Goal: Task Accomplishment & Management: Manage account settings

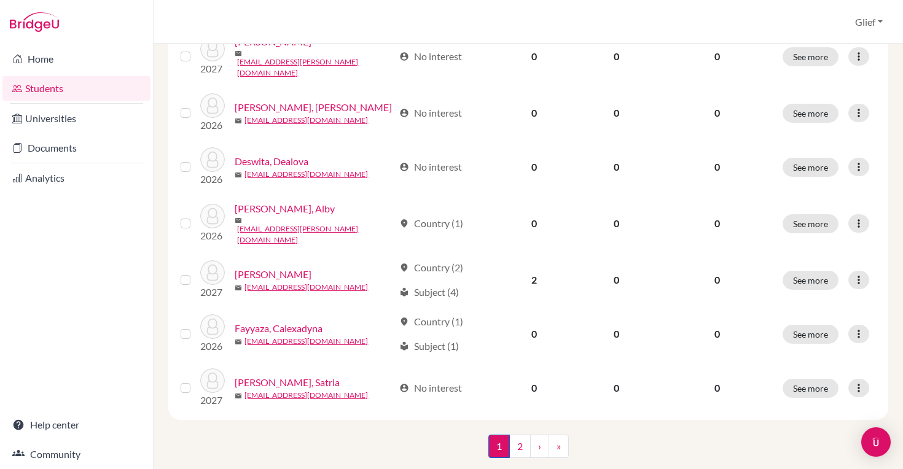
scroll to position [937, 0]
click at [525, 436] on link "2" at bounding box center [520, 447] width 22 height 23
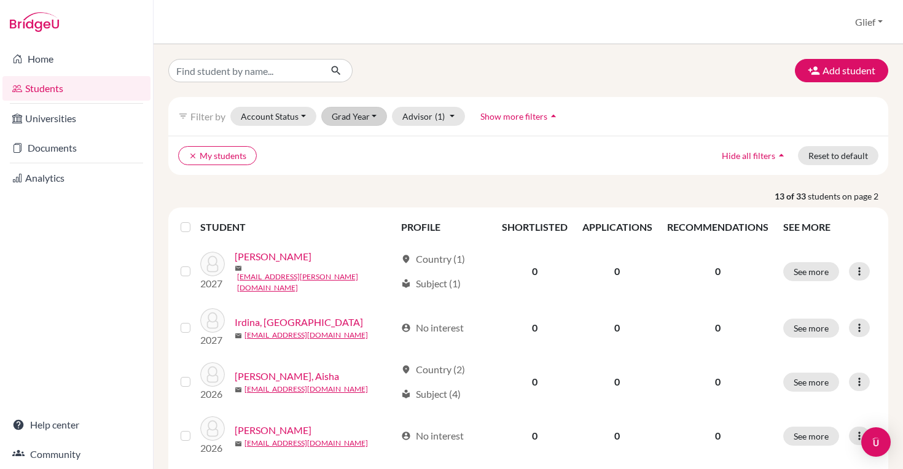
click at [372, 114] on button "Grad Year" at bounding box center [354, 116] width 66 height 19
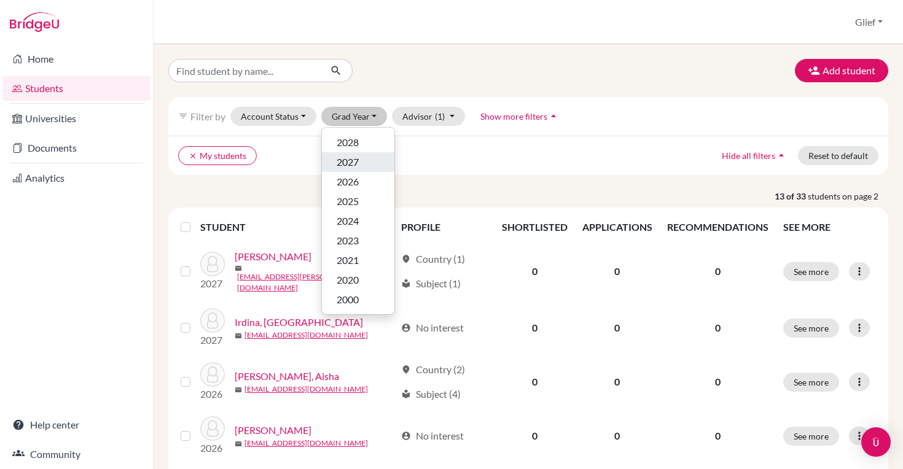
click at [362, 163] on div "2027" at bounding box center [358, 162] width 43 height 15
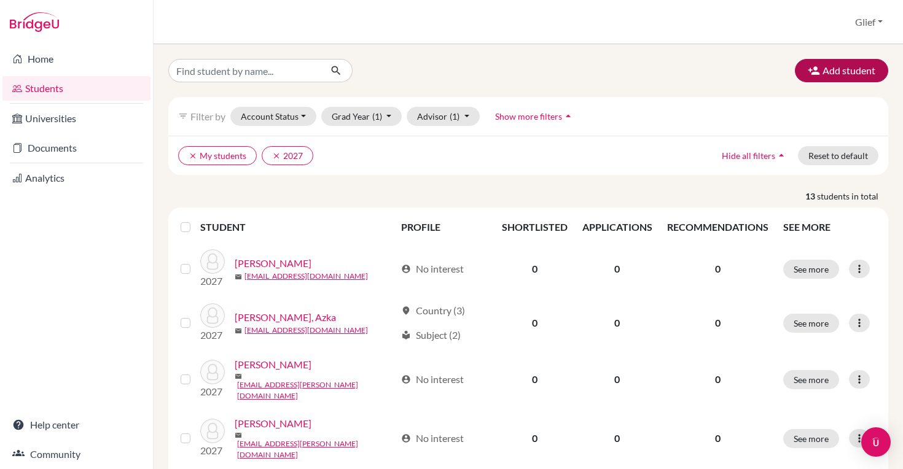
click at [825, 71] on button "Add student" at bounding box center [841, 70] width 93 height 23
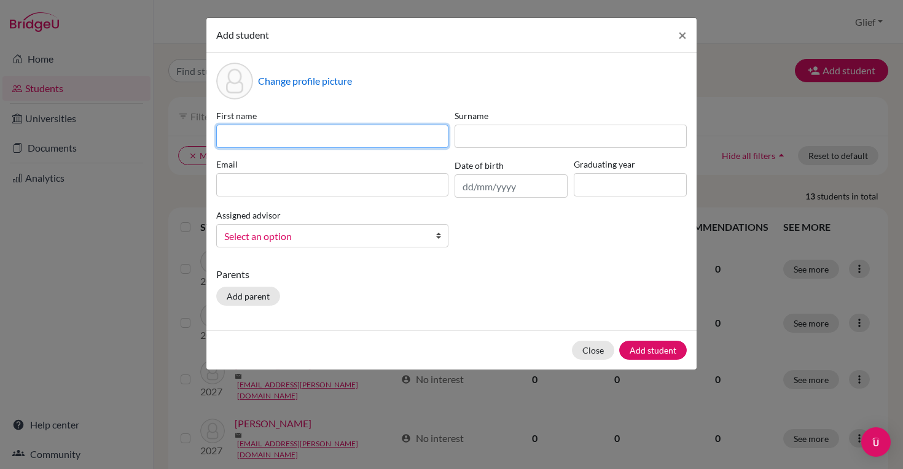
click at [376, 139] on input at bounding box center [332, 136] width 232 height 23
type input "L"
type input "Logan"
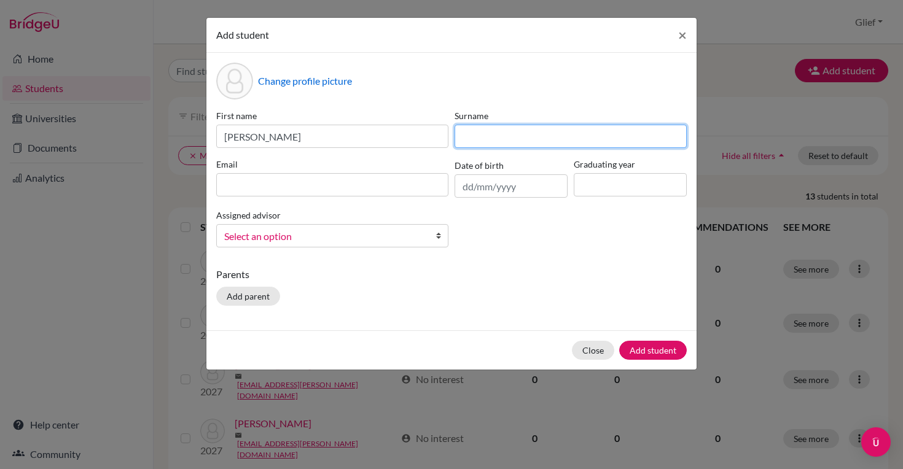
type input "H"
type input "Goh"
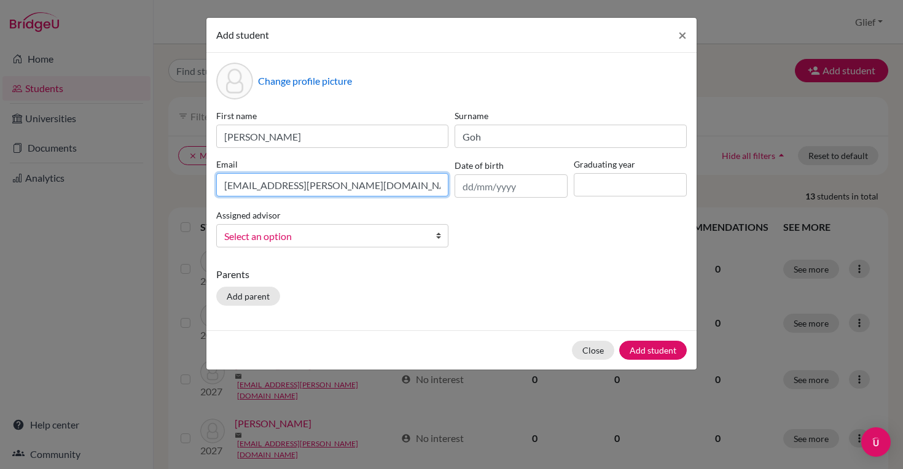
type input "27gabrielle.logan@sisschools.org"
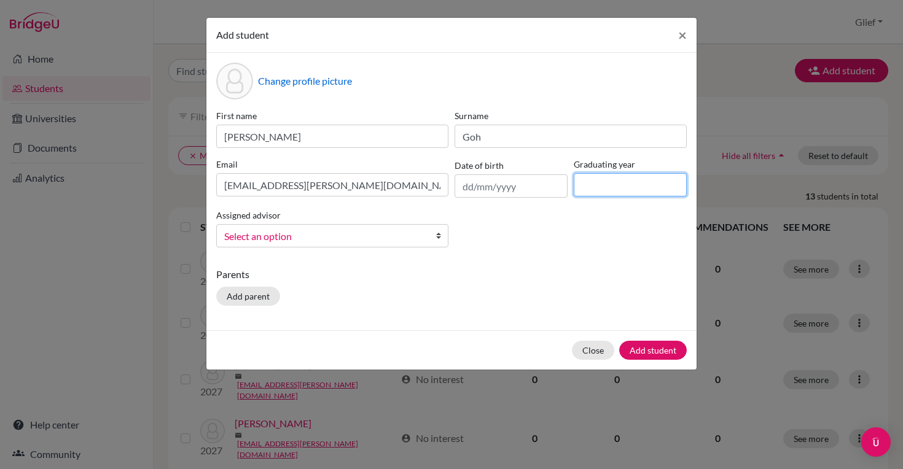
click at [626, 189] on input at bounding box center [630, 184] width 113 height 23
type input "2027"
click at [334, 233] on span "Select an option" at bounding box center [324, 237] width 200 height 16
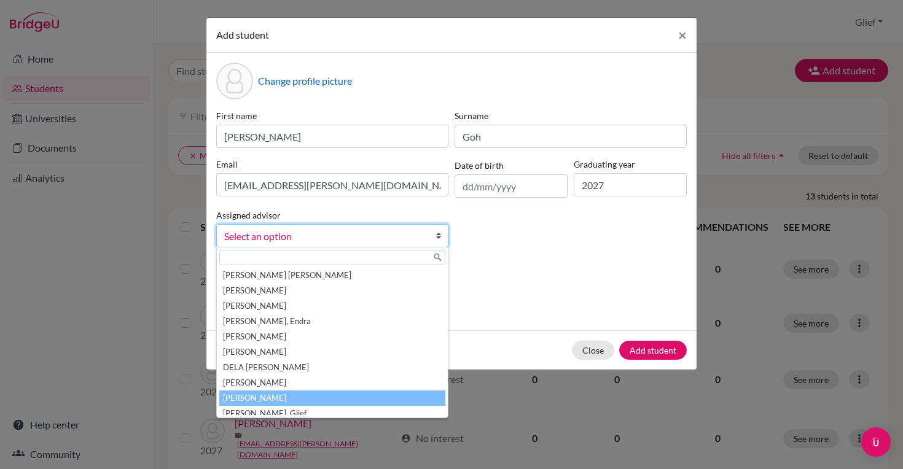
scroll to position [6, 0]
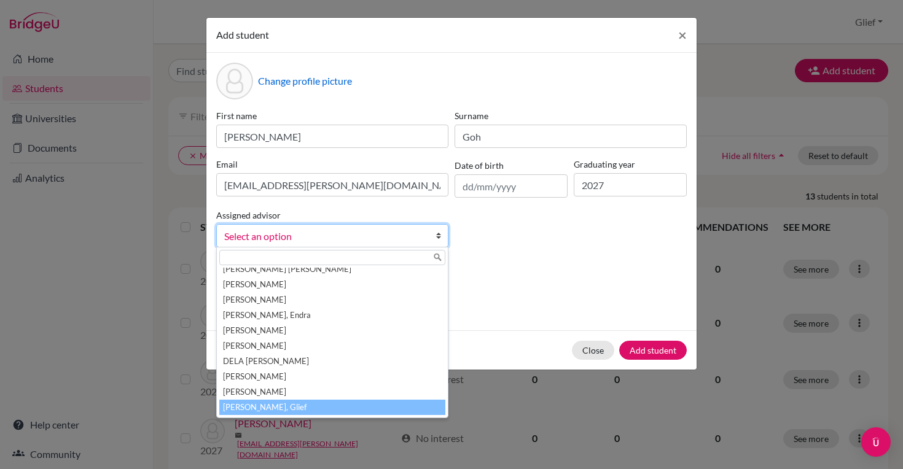
click at [287, 404] on li "Padillo, Glief" at bounding box center [332, 407] width 226 height 15
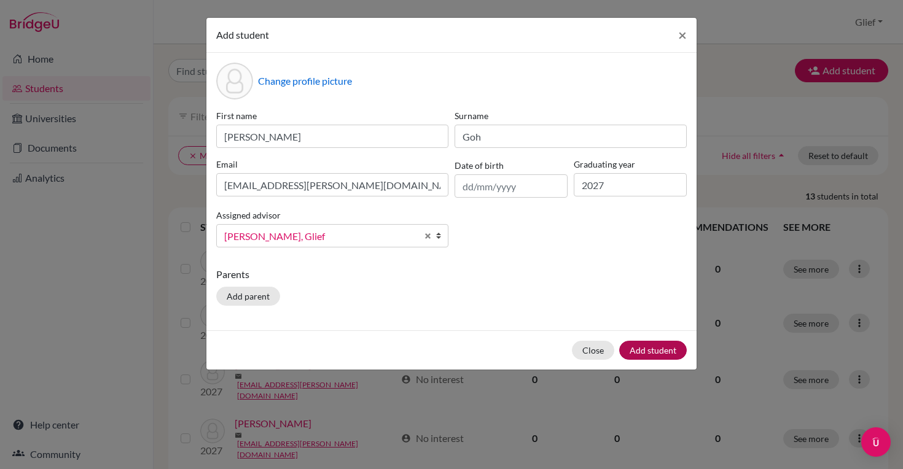
click at [663, 351] on button "Add student" at bounding box center [653, 350] width 68 height 19
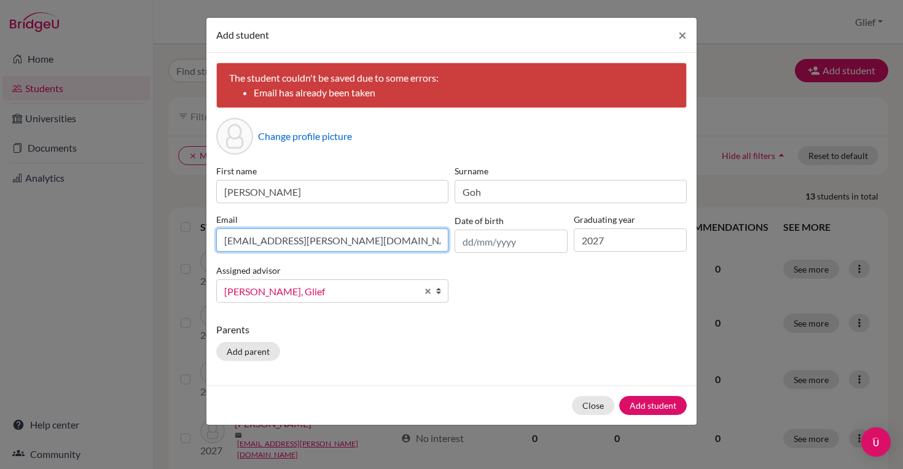
drag, startPoint x: 393, startPoint y: 242, endPoint x: 194, endPoint y: 235, distance: 199.2
click at [194, 235] on div "Add student × The student couldn't be saved due to some errors: Email has alrea…" at bounding box center [451, 234] width 903 height 469
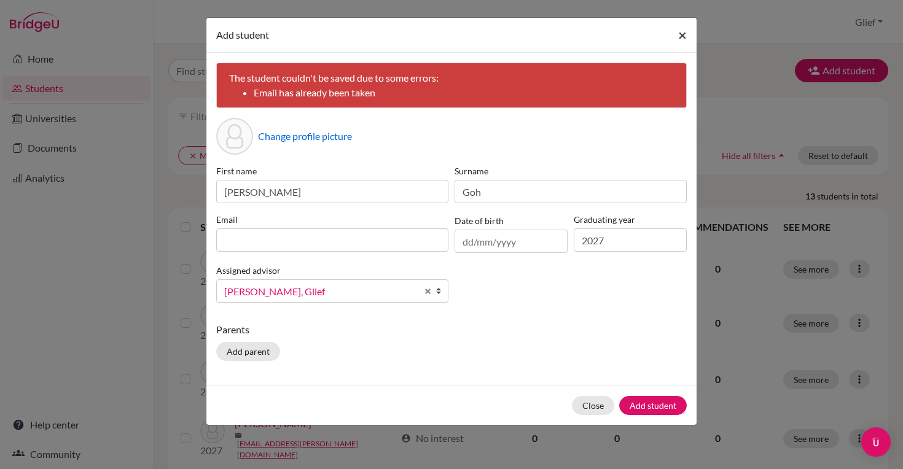
click at [684, 33] on span "×" at bounding box center [682, 35] width 9 height 18
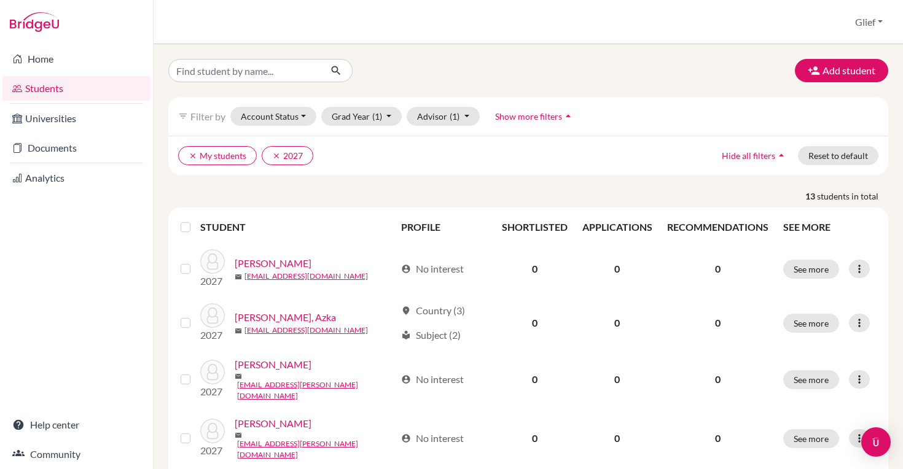
click at [637, 74] on div "Add student" at bounding box center [528, 70] width 739 height 23
click at [275, 154] on icon "clear" at bounding box center [276, 156] width 9 height 9
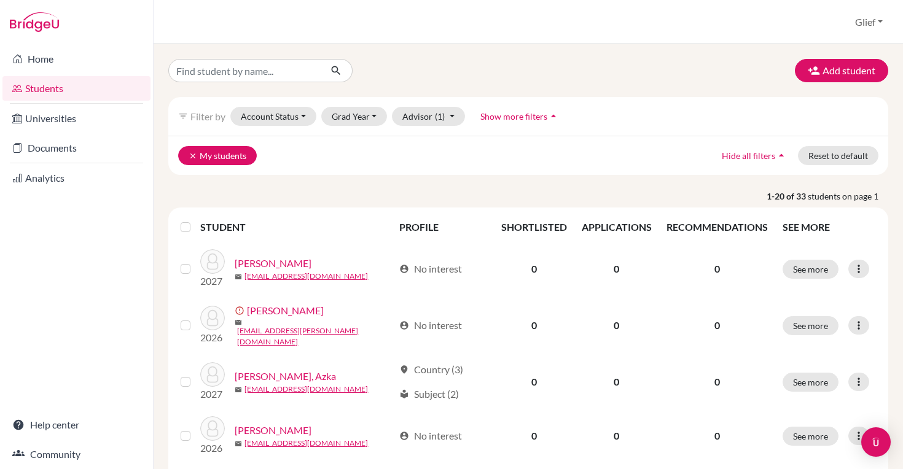
click at [189, 152] on icon "clear" at bounding box center [193, 156] width 9 height 9
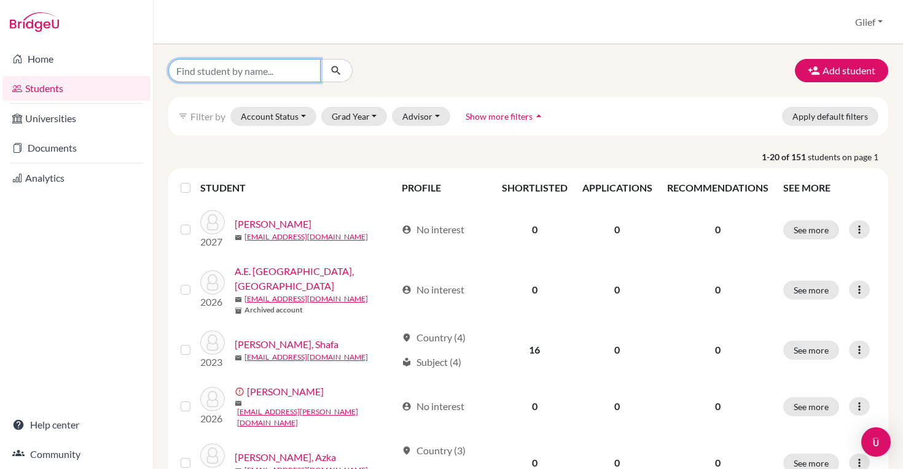
click at [247, 73] on input "Find student by name..." at bounding box center [244, 70] width 152 height 23
paste input "[EMAIL_ADDRESS][PERSON_NAME][DOMAIN_NAME]"
type input "[EMAIL_ADDRESS][PERSON_NAME][DOMAIN_NAME]"
click at [339, 69] on icon "submit" at bounding box center [336, 71] width 12 height 12
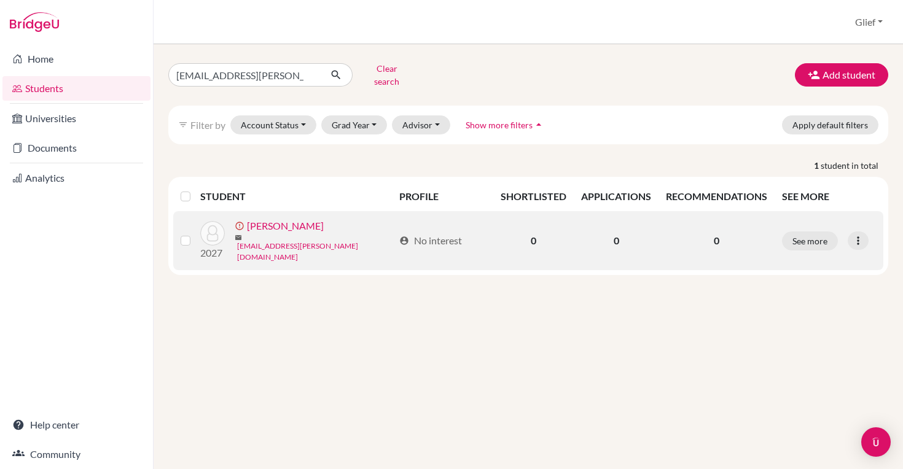
click at [308, 241] on link "[EMAIL_ADDRESS][PERSON_NAME][DOMAIN_NAME]" at bounding box center [315, 252] width 157 height 22
click at [806, 232] on button "See more" at bounding box center [810, 241] width 56 height 19
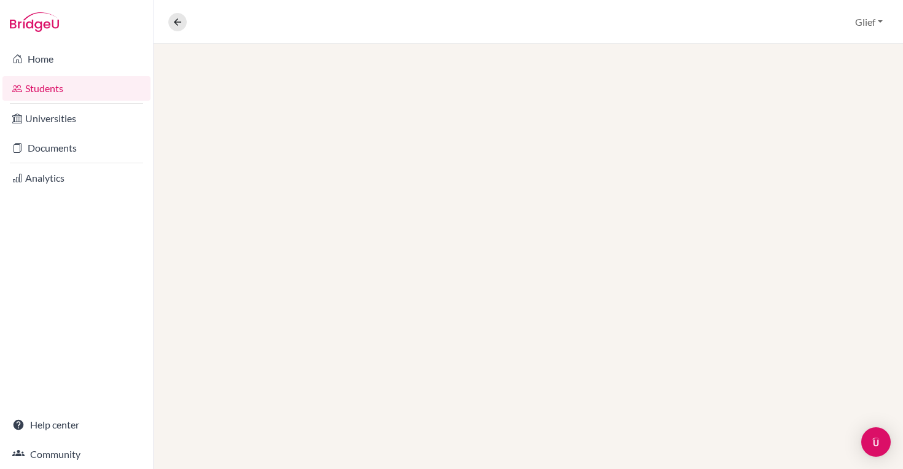
click at [819, 230] on div at bounding box center [529, 256] width 750 height 425
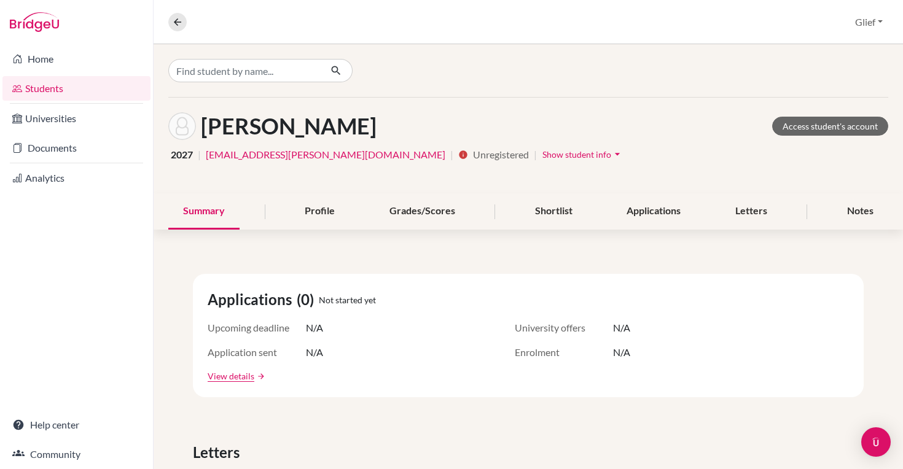
click at [335, 154] on link "[EMAIL_ADDRESS][PERSON_NAME][DOMAIN_NAME]" at bounding box center [326, 154] width 240 height 15
click at [611, 152] on icon "arrow_drop_down" at bounding box center [617, 154] width 12 height 12
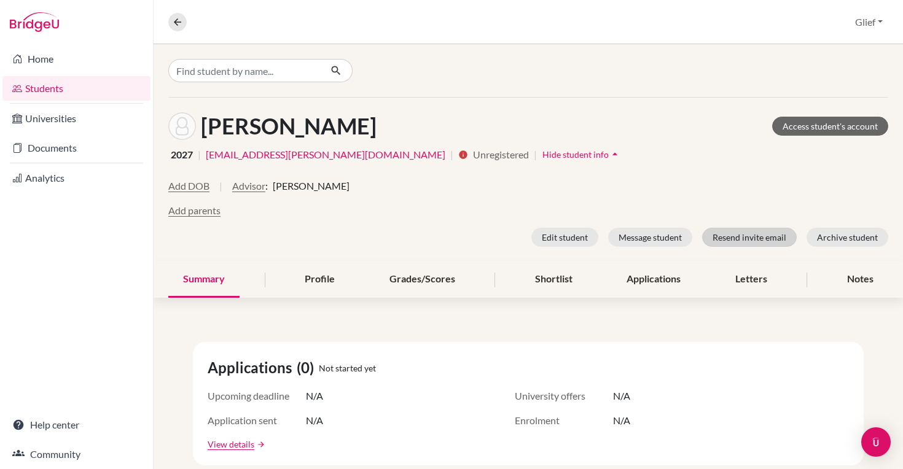
click at [745, 240] on button "Resend invite email" at bounding box center [749, 237] width 95 height 19
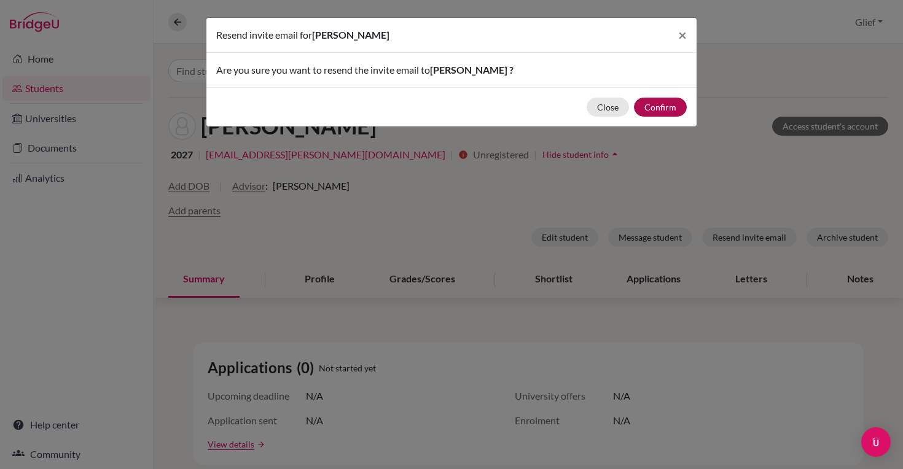
click at [669, 107] on button "Confirm" at bounding box center [660, 107] width 53 height 19
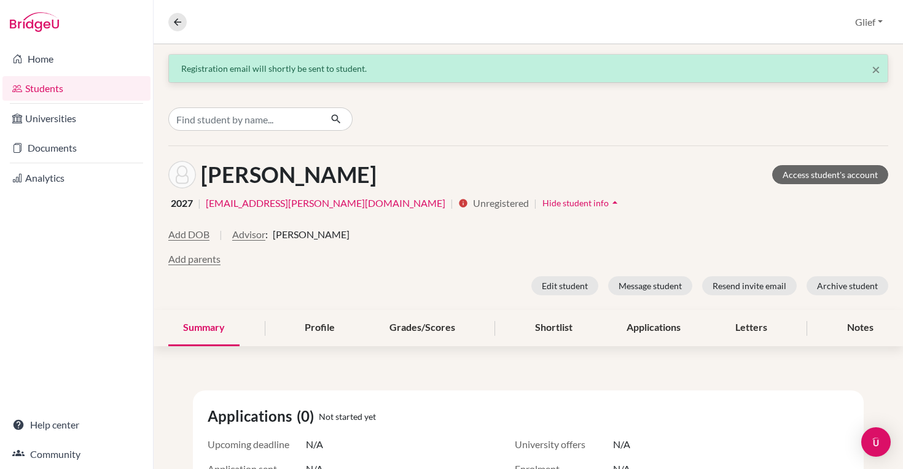
click at [319, 235] on span "[PERSON_NAME]" at bounding box center [311, 234] width 77 height 15
click at [534, 205] on span "Unregistered" at bounding box center [535, 203] width 3 height 15
click at [543, 205] on span "Hide student info" at bounding box center [576, 203] width 66 height 10
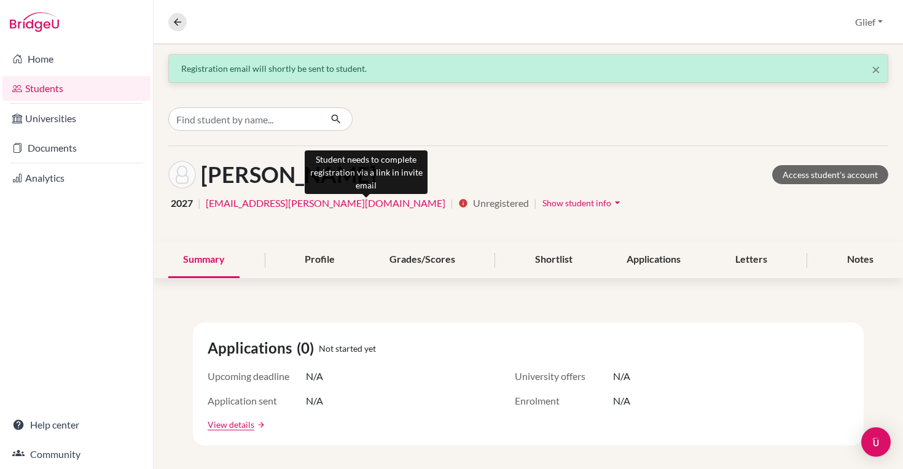
click at [458, 205] on icon "info" at bounding box center [463, 203] width 10 height 10
click at [458, 204] on icon "info" at bounding box center [463, 203] width 10 height 10
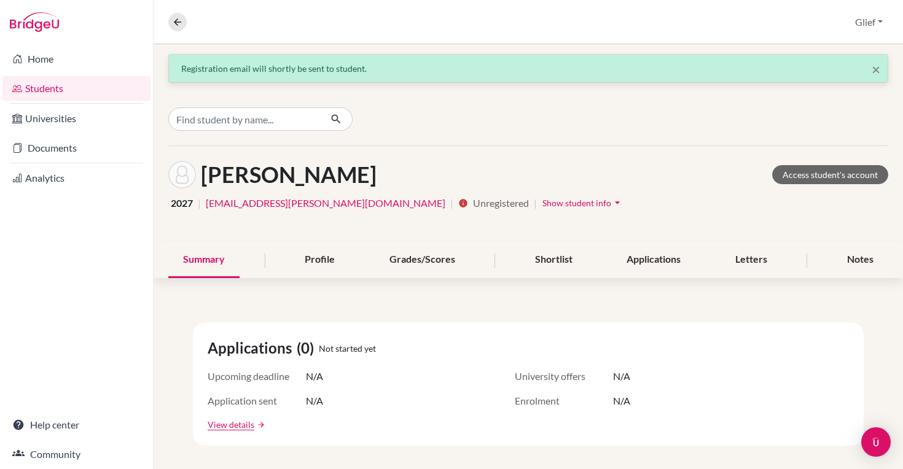
click at [543, 205] on span "Show student info" at bounding box center [577, 203] width 69 height 10
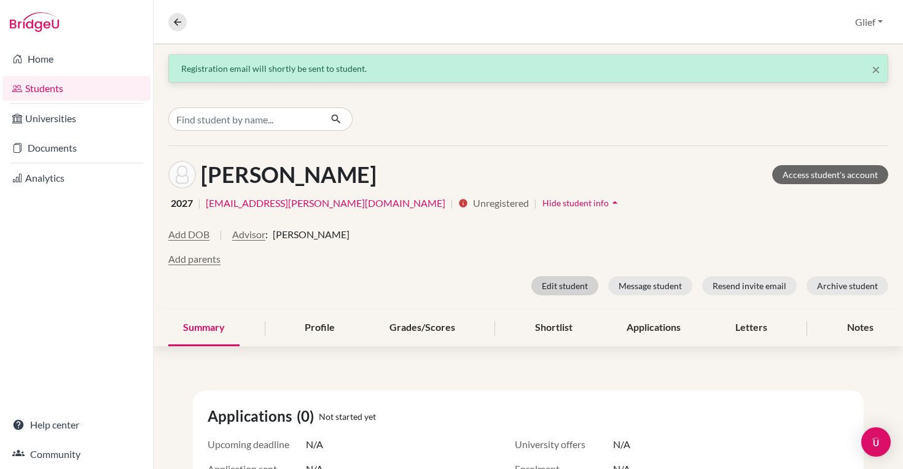
click at [577, 285] on button "Edit student" at bounding box center [565, 286] width 67 height 19
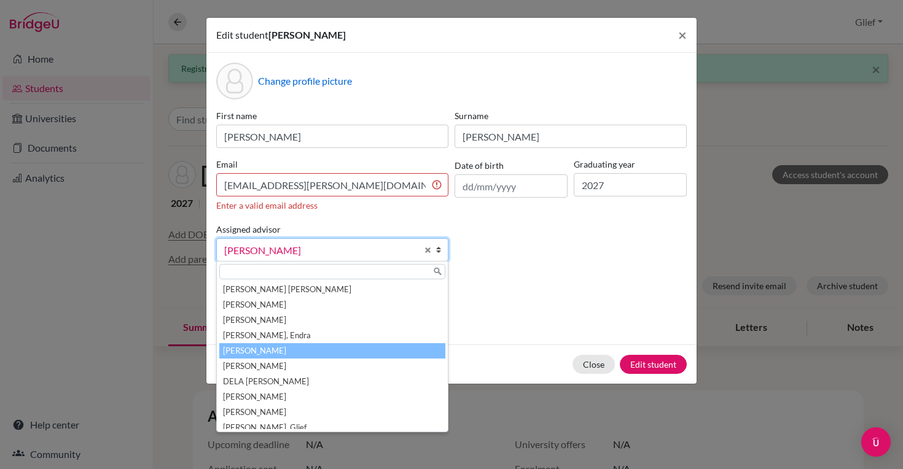
click at [441, 253] on b at bounding box center [442, 250] width 12 height 22
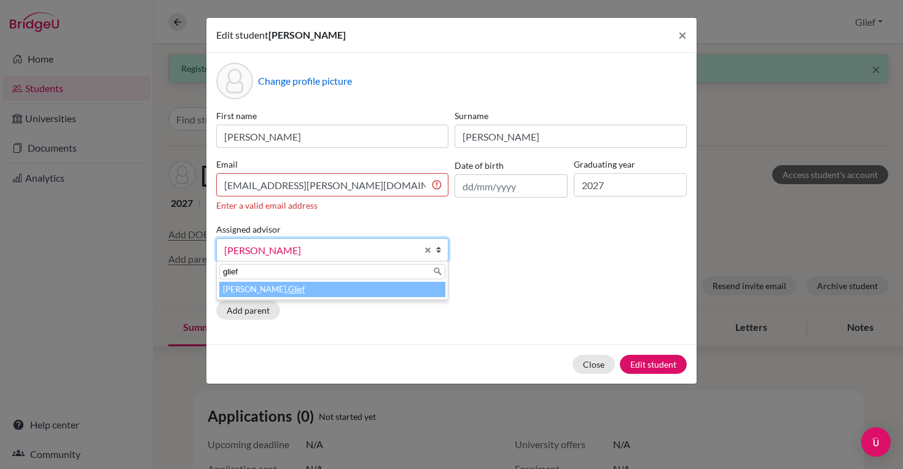
type input "glief"
click at [270, 295] on li "Padillo, Glief" at bounding box center [332, 289] width 226 height 15
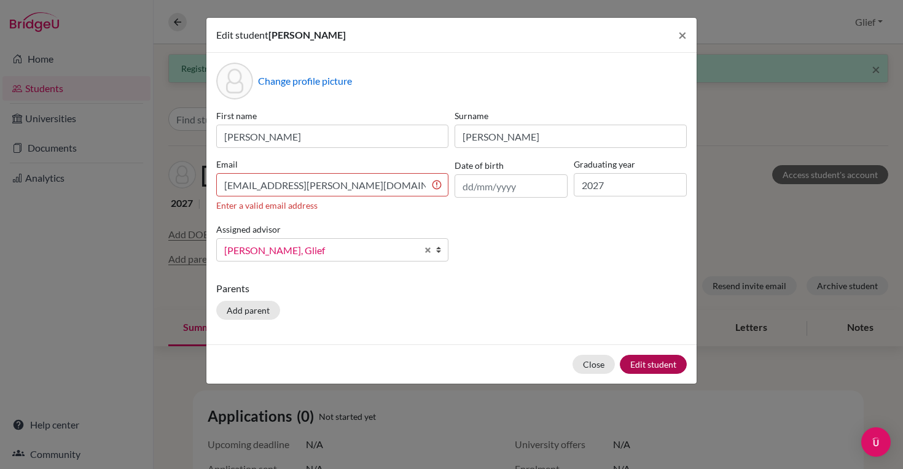
click at [656, 369] on button "Edit student" at bounding box center [653, 364] width 67 height 19
click at [656, 365] on button "Edit student" at bounding box center [653, 364] width 67 height 19
click at [648, 364] on button "Edit student" at bounding box center [653, 364] width 67 height 19
click at [516, 318] on div "Parents Add parent" at bounding box center [451, 303] width 471 height 44
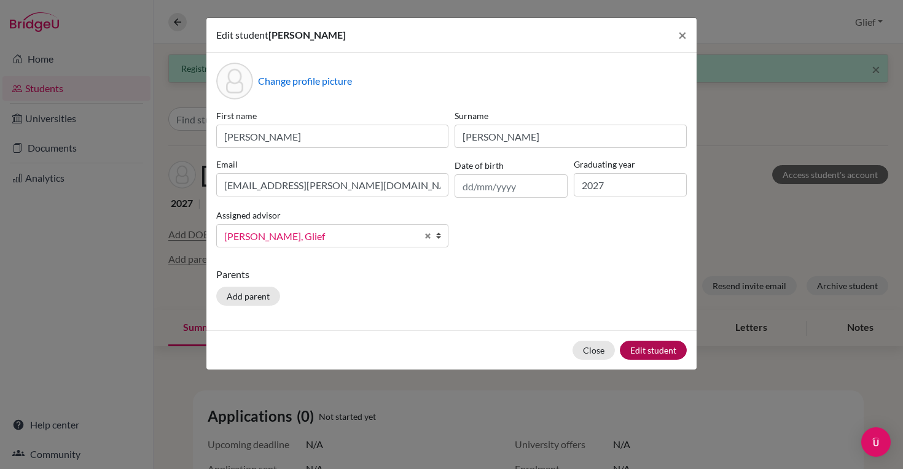
click at [659, 351] on button "Edit student" at bounding box center [653, 350] width 67 height 19
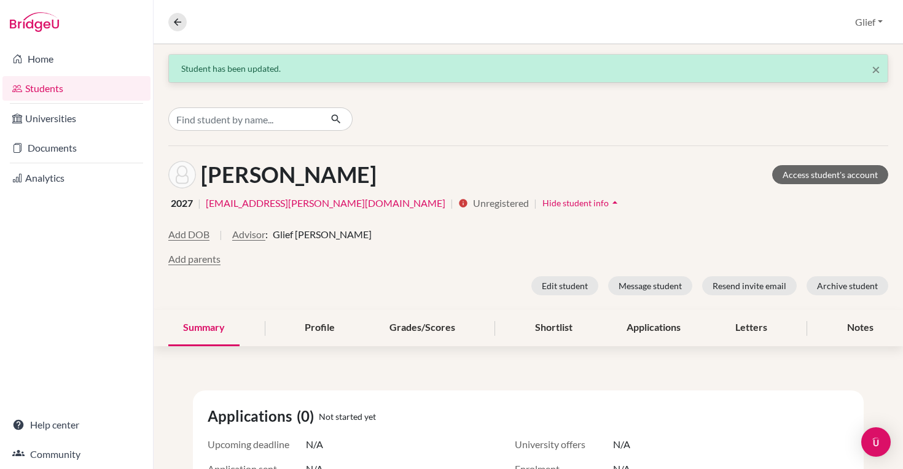
click at [541, 160] on div "Logan, Gabrielle Access student's account 2027 | 27gabrielle.logan@sisschools.o…" at bounding box center [529, 228] width 750 height 164
click at [289, 116] on input "Find student by name..." at bounding box center [244, 119] width 152 height 23
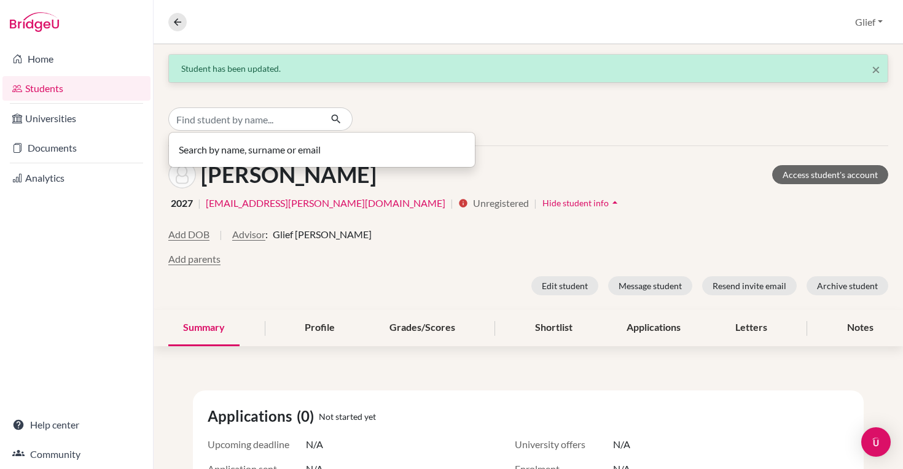
click at [429, 106] on div "Search by name, surname or email" at bounding box center [529, 119] width 750 height 53
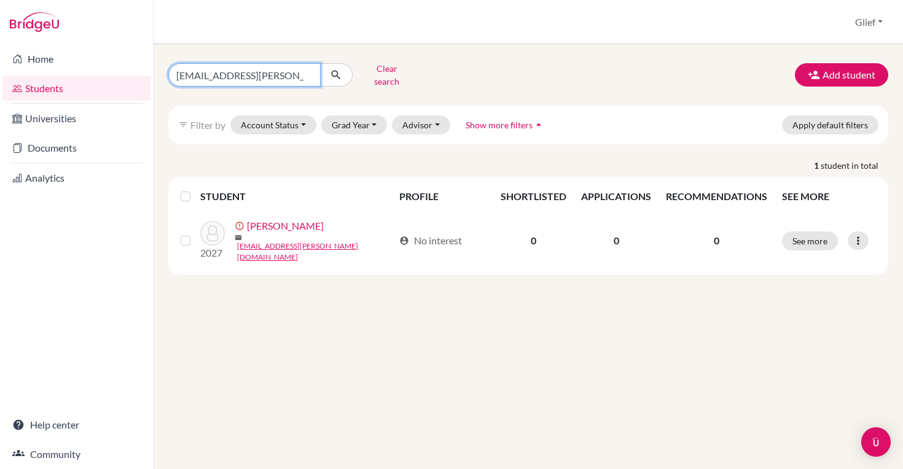
click at [307, 69] on input "[EMAIL_ADDRESS][PERSON_NAME][DOMAIN_NAME]" at bounding box center [244, 74] width 152 height 23
click at [268, 68] on input "Find student by name..." at bounding box center [244, 74] width 152 height 23
type input "27raiya.zeta@sisschools.org"
click at [330, 66] on button "submit" at bounding box center [336, 74] width 33 height 23
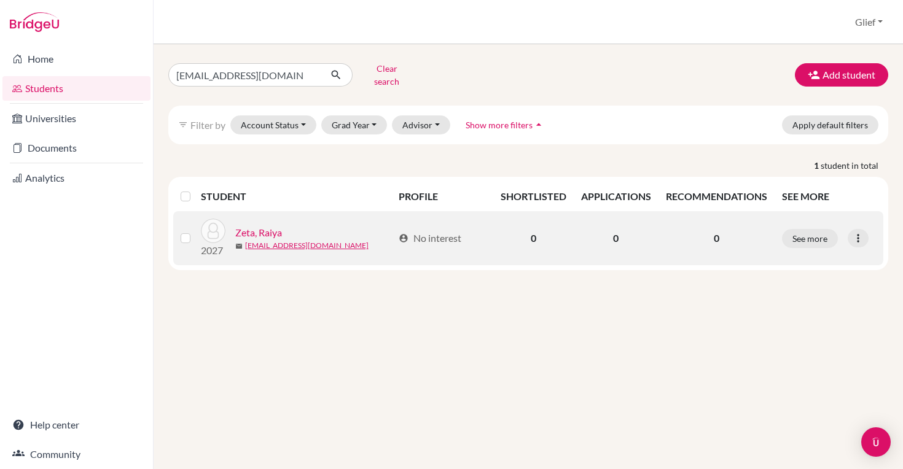
click at [322, 226] on div "Zeta, Raiya" at bounding box center [314, 233] width 158 height 15
click at [277, 226] on link "Zeta, Raiya" at bounding box center [258, 233] width 47 height 15
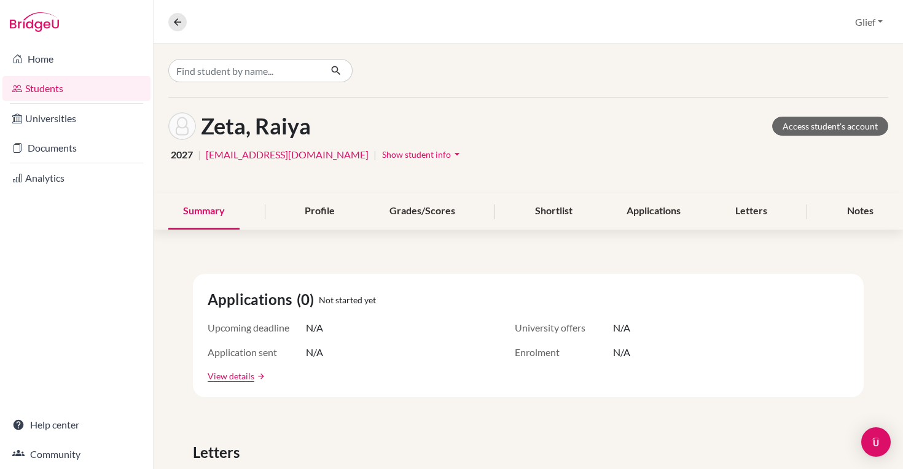
click at [405, 153] on span "Show student info" at bounding box center [416, 154] width 69 height 10
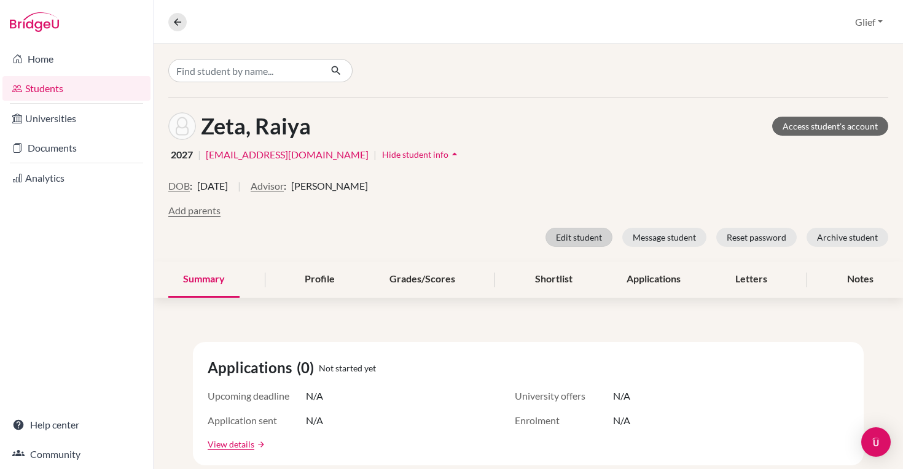
click at [582, 238] on button "Edit student" at bounding box center [579, 237] width 67 height 19
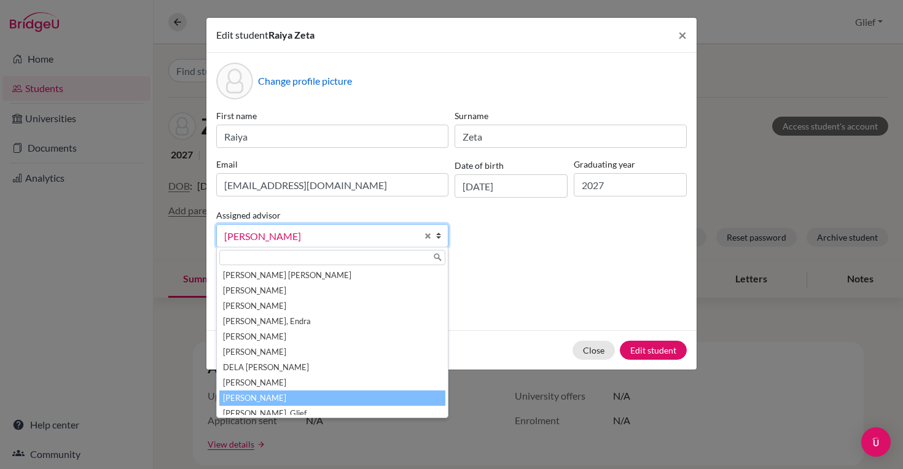
click at [440, 235] on b at bounding box center [442, 236] width 12 height 22
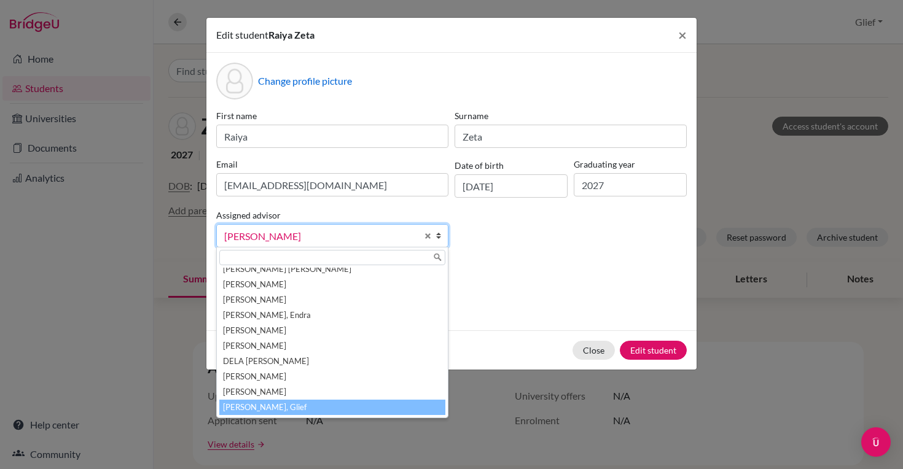
click at [274, 406] on li "[PERSON_NAME], Glief" at bounding box center [332, 407] width 226 height 15
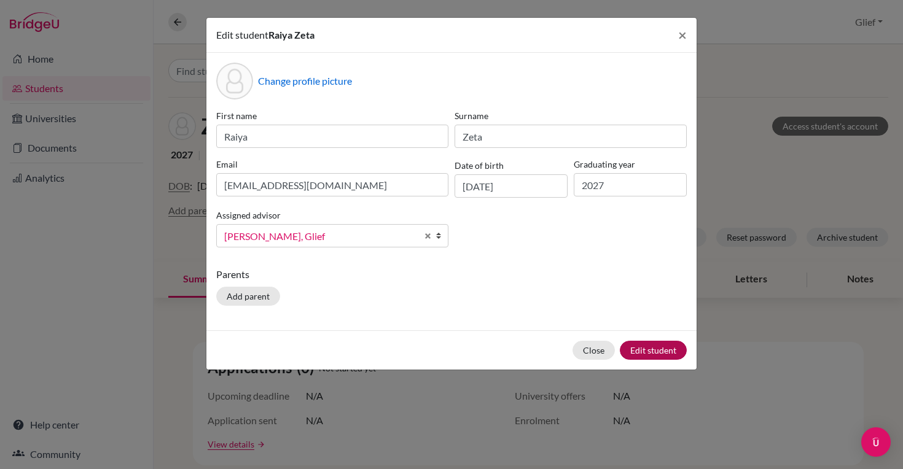
click at [670, 352] on button "Edit student" at bounding box center [653, 350] width 67 height 19
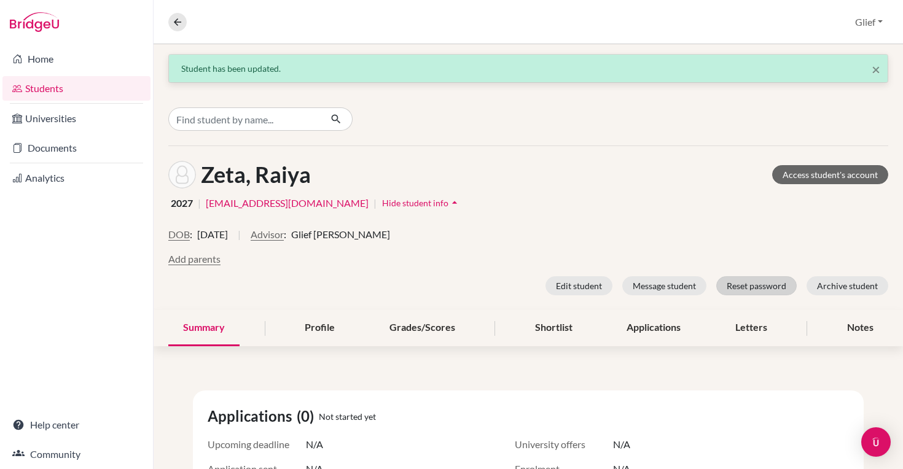
click at [750, 288] on button "Reset password" at bounding box center [757, 286] width 81 height 19
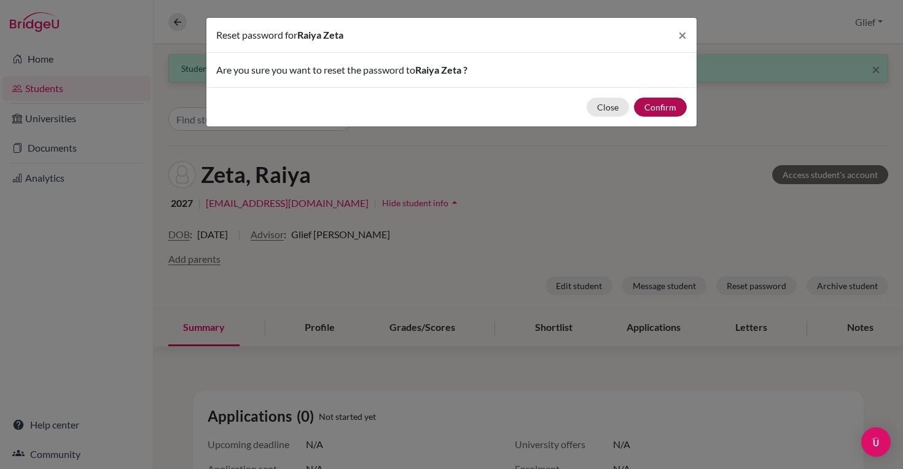
click at [663, 112] on button "Confirm" at bounding box center [660, 107] width 53 height 19
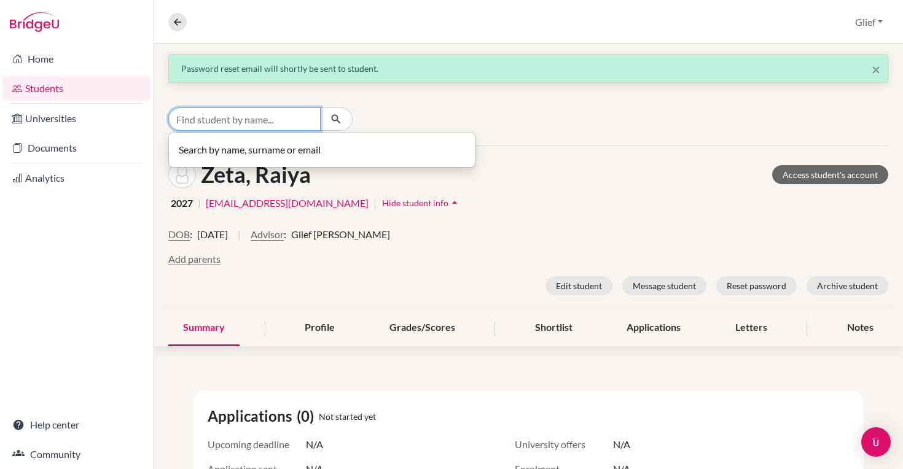
click at [267, 122] on input "Find student by name..." at bounding box center [244, 119] width 152 height 23
type input "[EMAIL_ADDRESS][DOMAIN_NAME]"
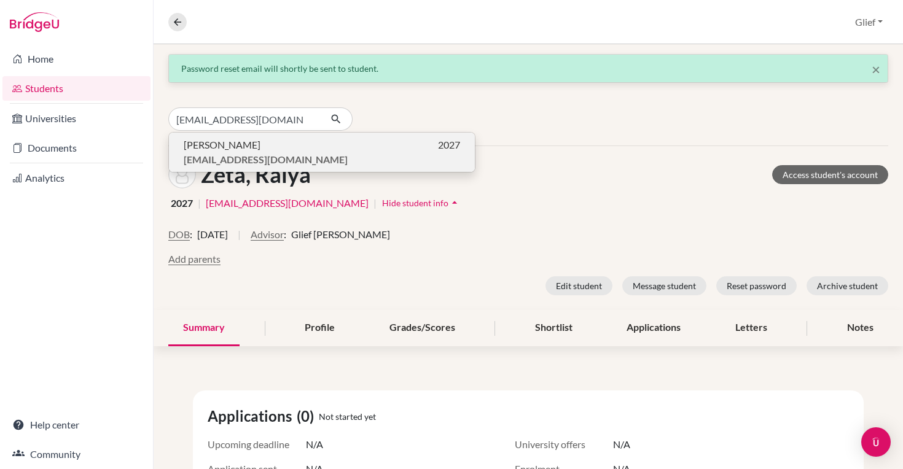
click at [216, 160] on b "[EMAIL_ADDRESS][DOMAIN_NAME]" at bounding box center [266, 160] width 164 height 12
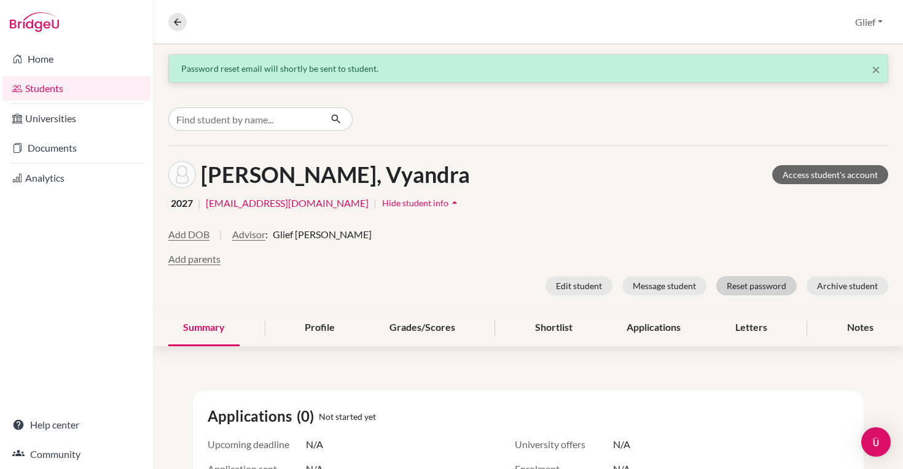
click at [743, 289] on button "Reset password" at bounding box center [757, 286] width 81 height 19
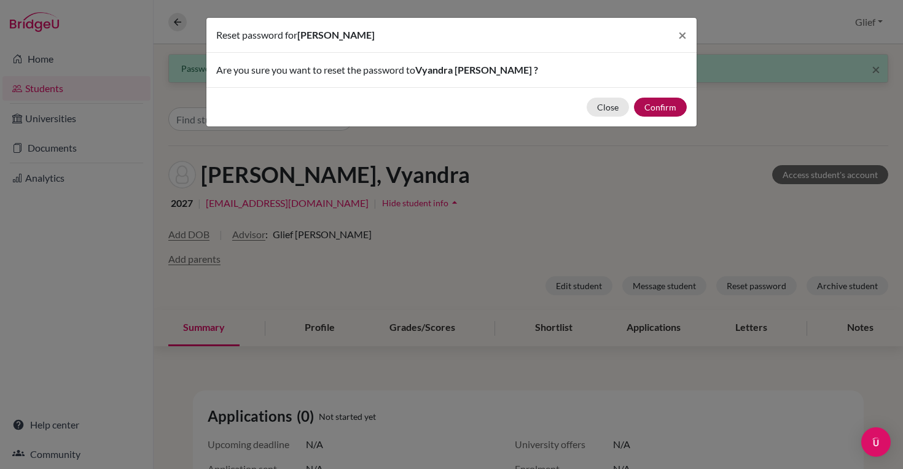
click at [671, 101] on button "Confirm" at bounding box center [660, 107] width 53 height 19
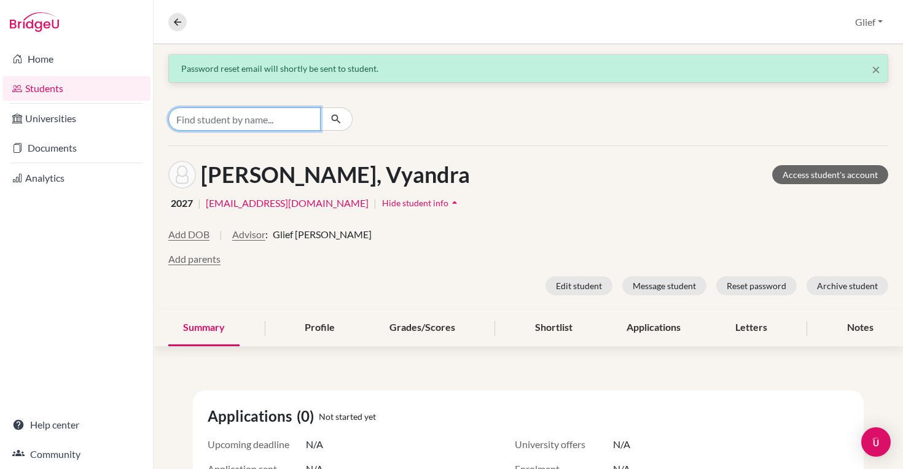
click at [285, 119] on input "Find student by name..." at bounding box center [244, 119] width 152 height 23
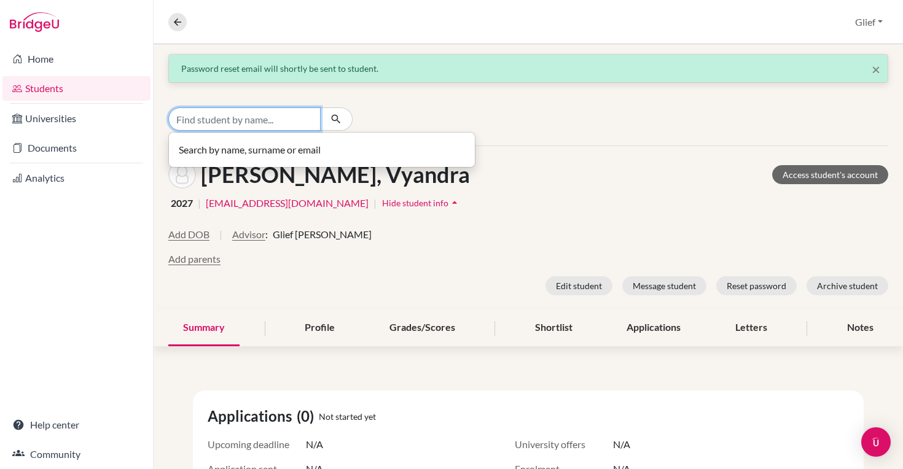
paste input "[EMAIL_ADDRESS][PERSON_NAME][DOMAIN_NAME]"
type input "[EMAIL_ADDRESS][PERSON_NAME][DOMAIN_NAME]"
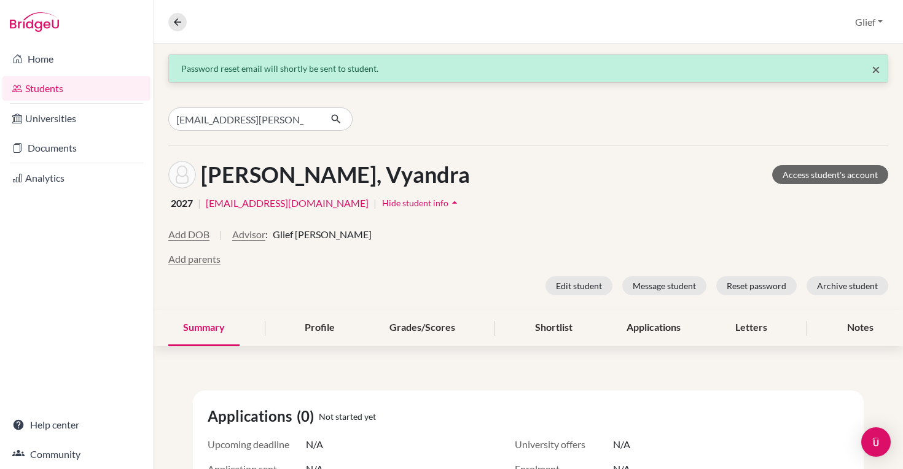
click at [878, 69] on span "×" at bounding box center [876, 69] width 9 height 18
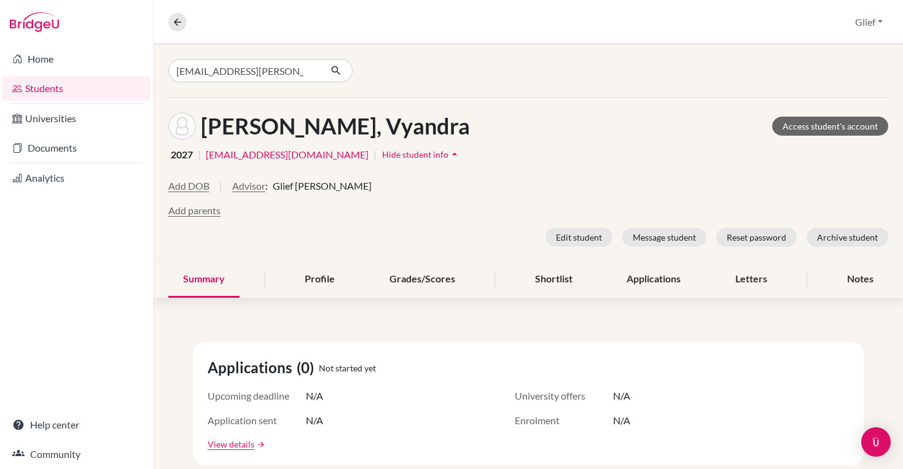
click at [334, 69] on icon "button" at bounding box center [336, 71] width 12 height 12
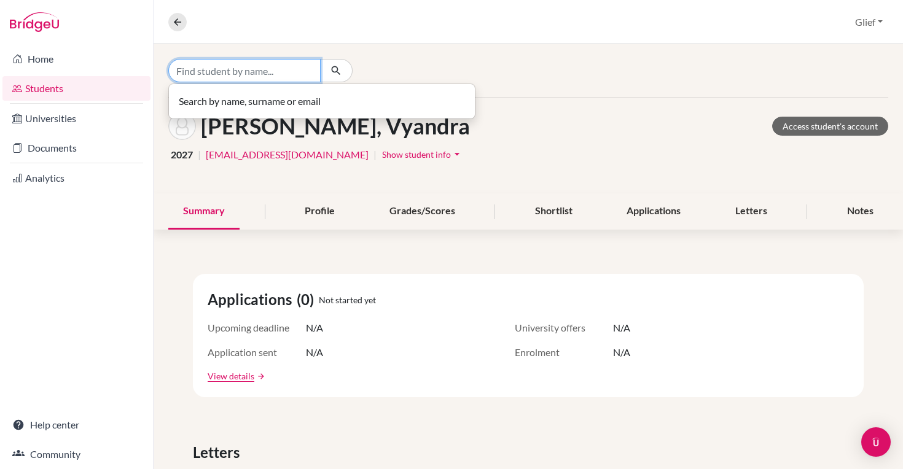
click at [265, 73] on input "Find student by name..." at bounding box center [244, 70] width 152 height 23
paste input "[EMAIL_ADDRESS][PERSON_NAME][DOMAIN_NAME]"
type input "[EMAIL_ADDRESS][PERSON_NAME][DOMAIN_NAME]"
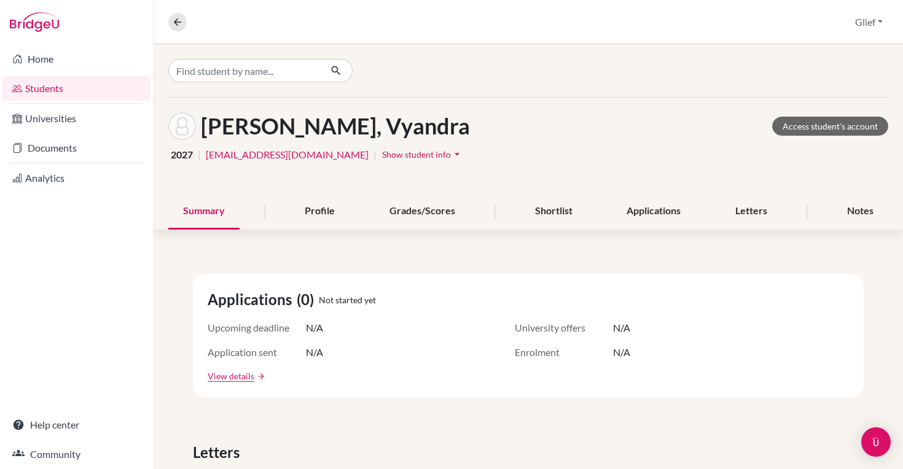
click at [97, 85] on link "Students" at bounding box center [76, 88] width 148 height 25
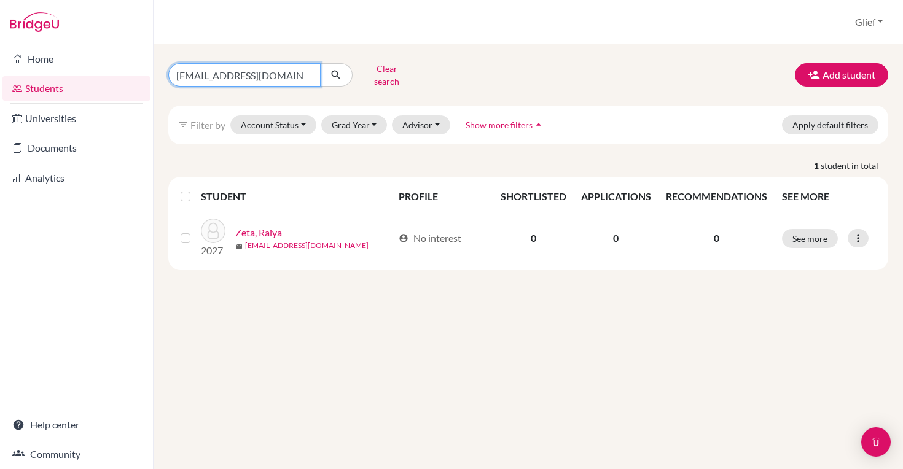
click at [307, 68] on input "[EMAIL_ADDRESS][DOMAIN_NAME]" at bounding box center [244, 74] width 152 height 23
paste input "[EMAIL_ADDRESS][PERSON_NAME][DOMAIN_NAME]"
type input "[EMAIL_ADDRESS][PERSON_NAME][DOMAIN_NAME]"
click at [341, 74] on icon "submit" at bounding box center [336, 75] width 12 height 12
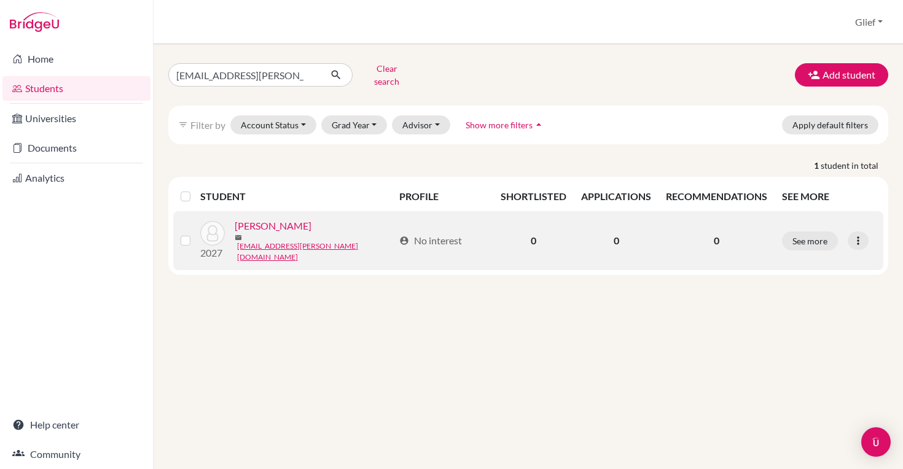
click at [294, 223] on link "[PERSON_NAME]" at bounding box center [273, 226] width 77 height 15
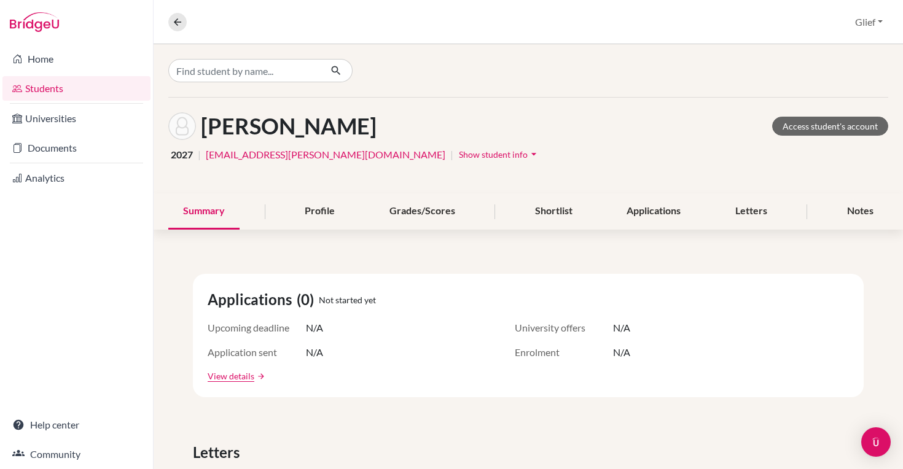
click at [459, 153] on span "Show student info" at bounding box center [493, 154] width 69 height 10
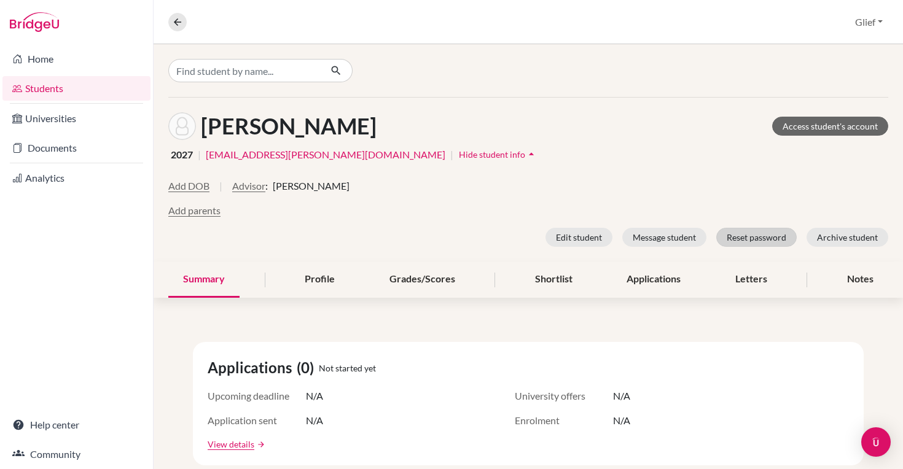
click at [776, 234] on button "Reset password" at bounding box center [757, 237] width 81 height 19
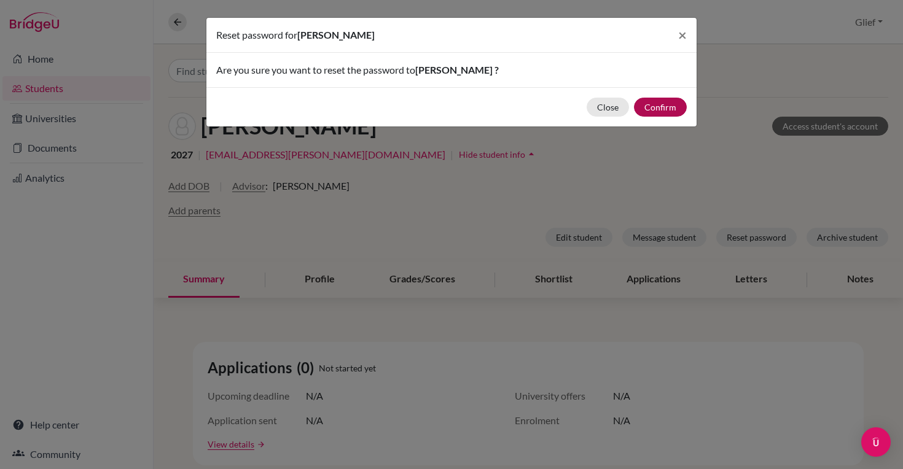
click at [664, 109] on button "Confirm" at bounding box center [660, 107] width 53 height 19
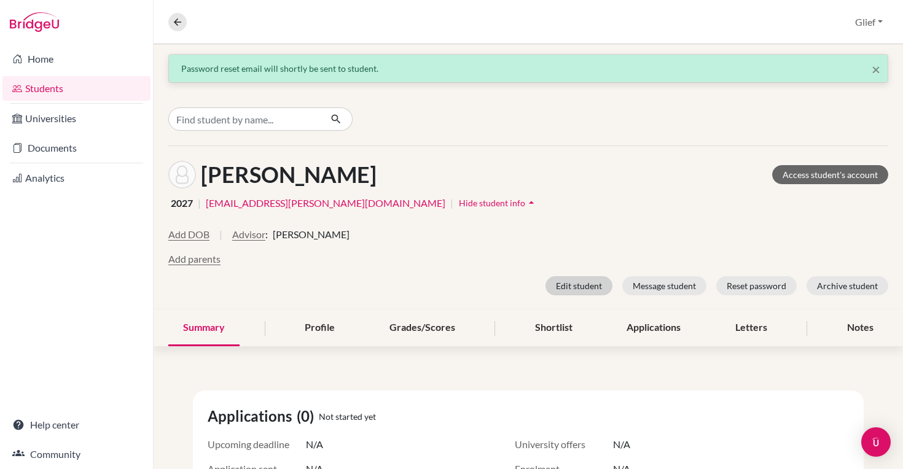
click at [589, 286] on button "Edit student" at bounding box center [579, 286] width 67 height 19
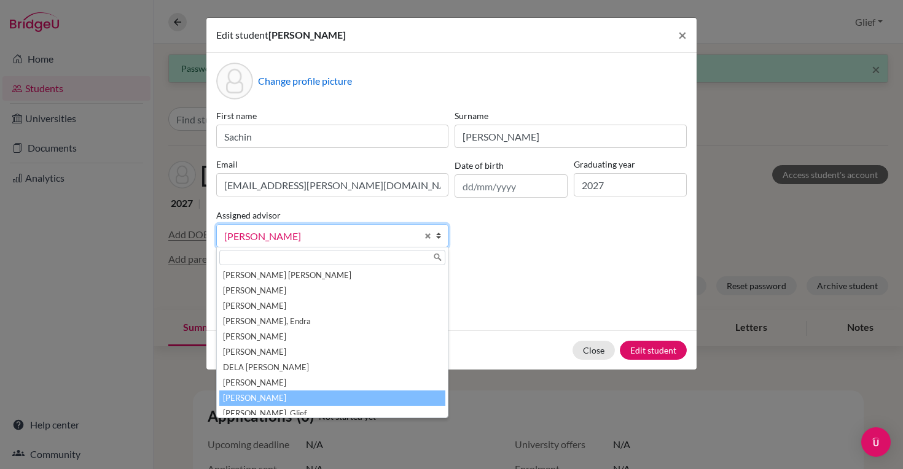
click at [393, 232] on span "[PERSON_NAME]" at bounding box center [320, 237] width 193 height 16
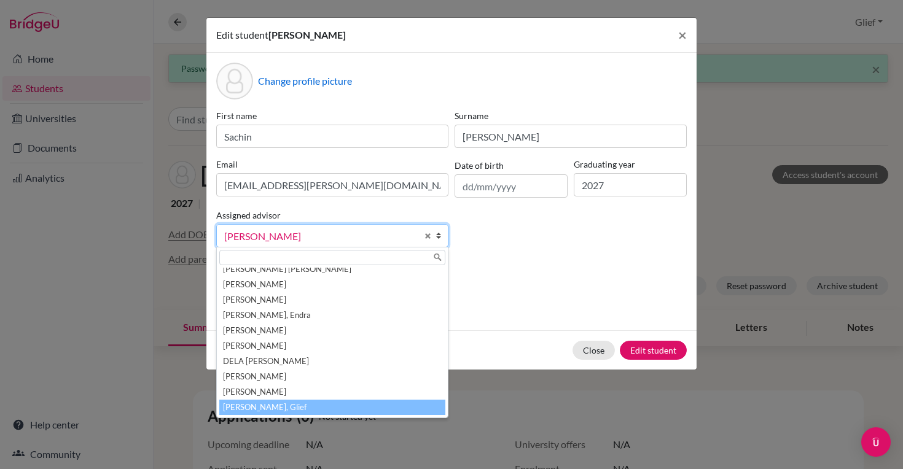
click at [261, 409] on li "[PERSON_NAME], Glief" at bounding box center [332, 407] width 226 height 15
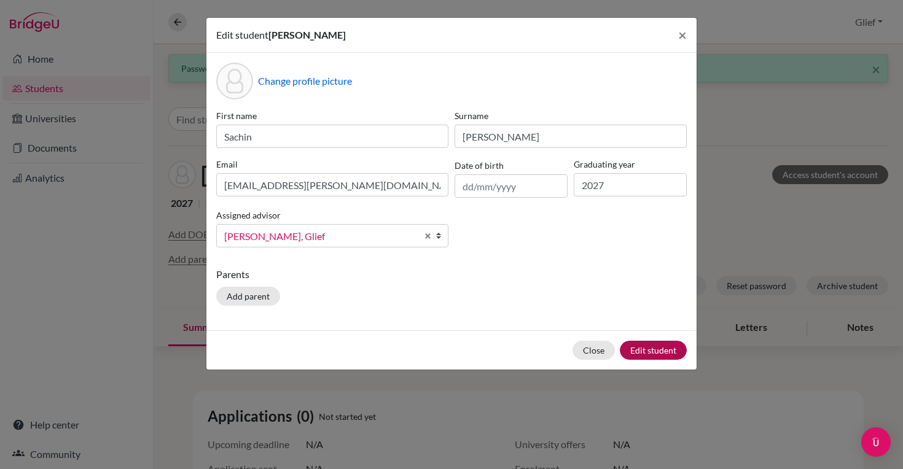
click at [656, 350] on button "Edit student" at bounding box center [653, 350] width 67 height 19
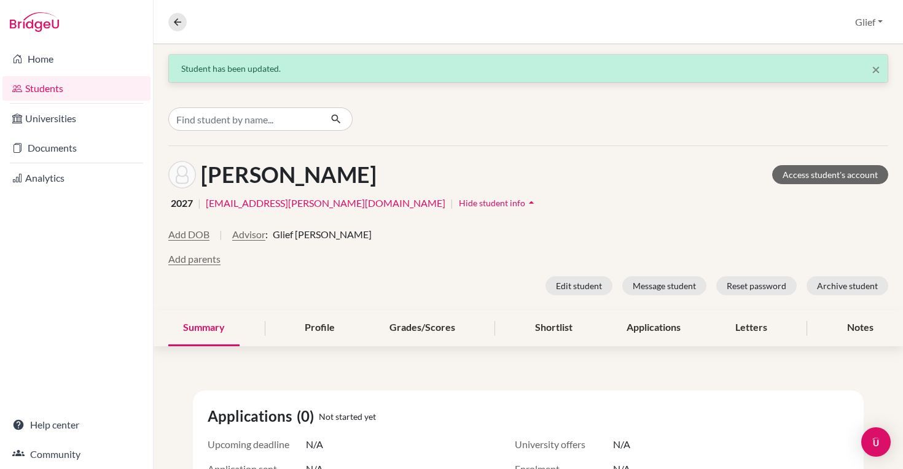
click at [644, 196] on div "2027 | [EMAIL_ADDRESS][PERSON_NAME][DOMAIN_NAME] | Hide student info arrow_drop…" at bounding box center [528, 203] width 720 height 19
click at [178, 23] on icon at bounding box center [177, 22] width 11 height 11
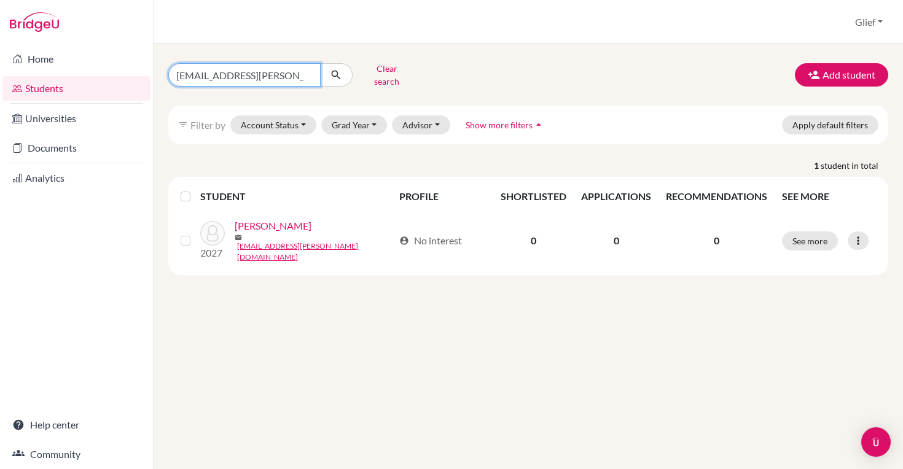
click at [305, 70] on input "[EMAIL_ADDRESS][PERSON_NAME][DOMAIN_NAME]" at bounding box center [244, 74] width 152 height 23
click at [261, 74] on input "Find student by name..." at bounding box center [244, 74] width 152 height 23
paste input "[EMAIL_ADDRESS][DOMAIN_NAME]"
type input "[EMAIL_ADDRESS][DOMAIN_NAME]"
click at [336, 69] on icon "submit" at bounding box center [336, 75] width 12 height 12
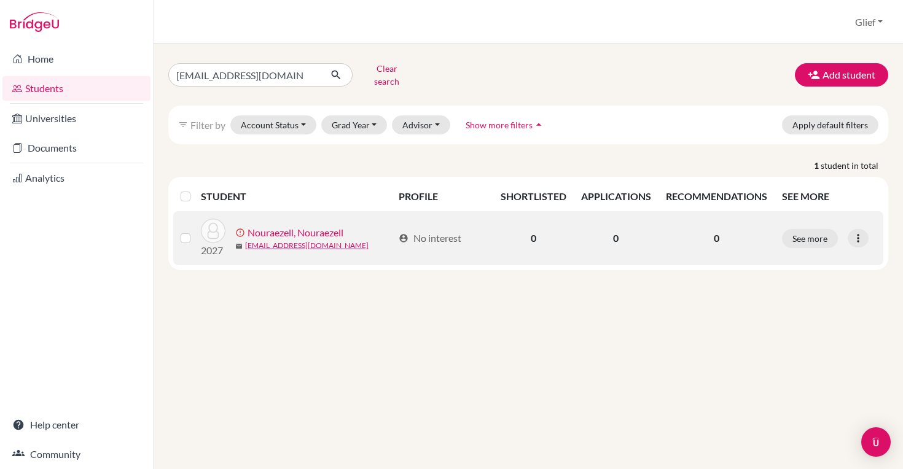
click at [334, 226] on link "Nouraezell, Nouraezell" at bounding box center [296, 233] width 96 height 15
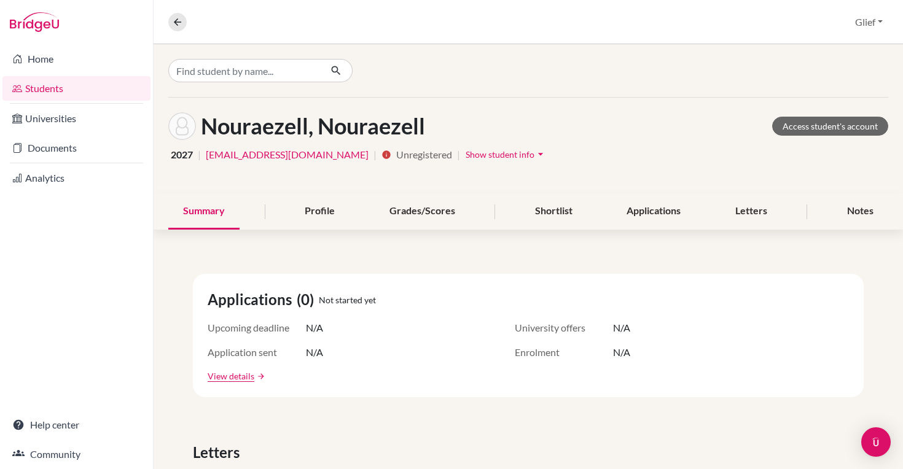
click at [486, 159] on span "Show student info" at bounding box center [500, 154] width 69 height 10
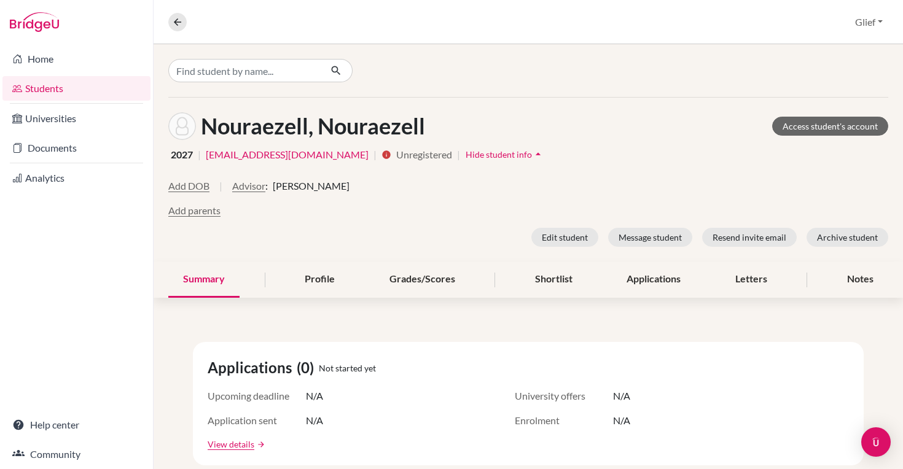
click at [309, 185] on span "Lenard Murray" at bounding box center [311, 186] width 77 height 15
click at [580, 234] on button "Edit student" at bounding box center [565, 237] width 67 height 19
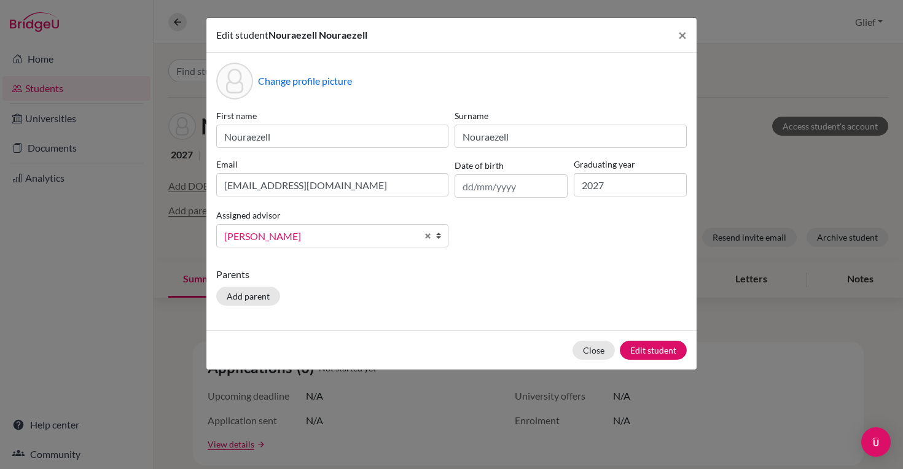
click at [439, 236] on b at bounding box center [442, 236] width 12 height 22
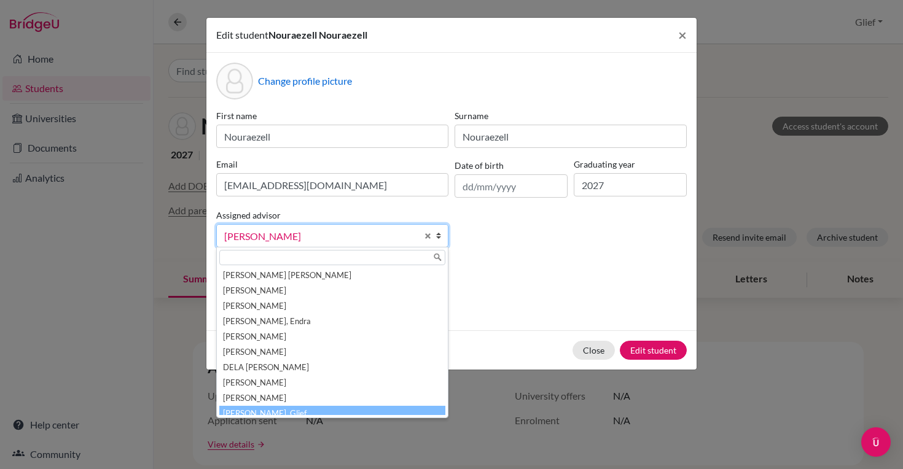
scroll to position [6, 0]
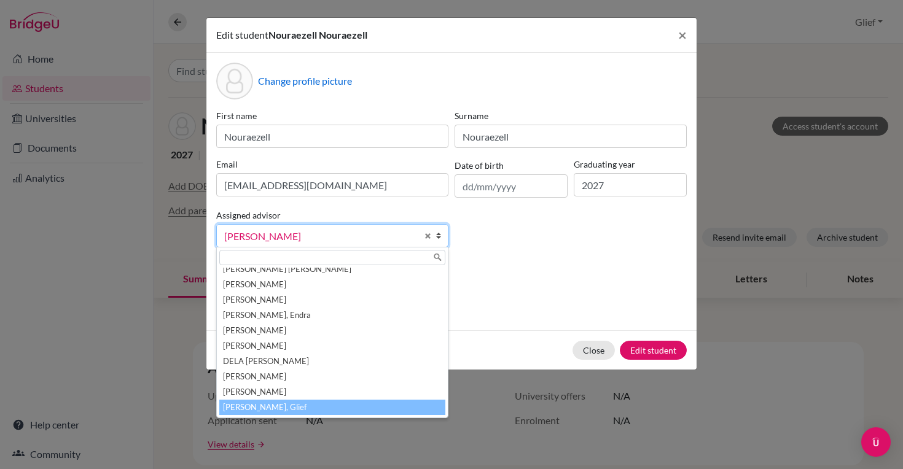
click at [270, 407] on li "[PERSON_NAME], Glief" at bounding box center [332, 407] width 226 height 15
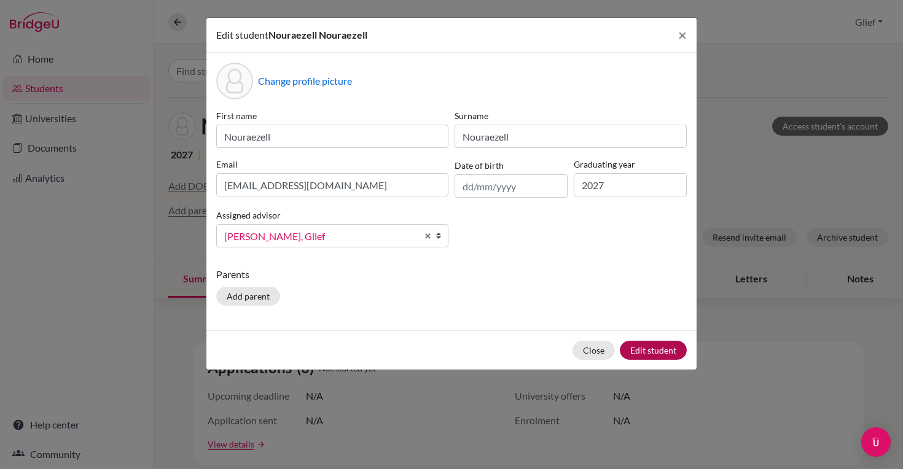
click at [657, 351] on button "Edit student" at bounding box center [653, 350] width 67 height 19
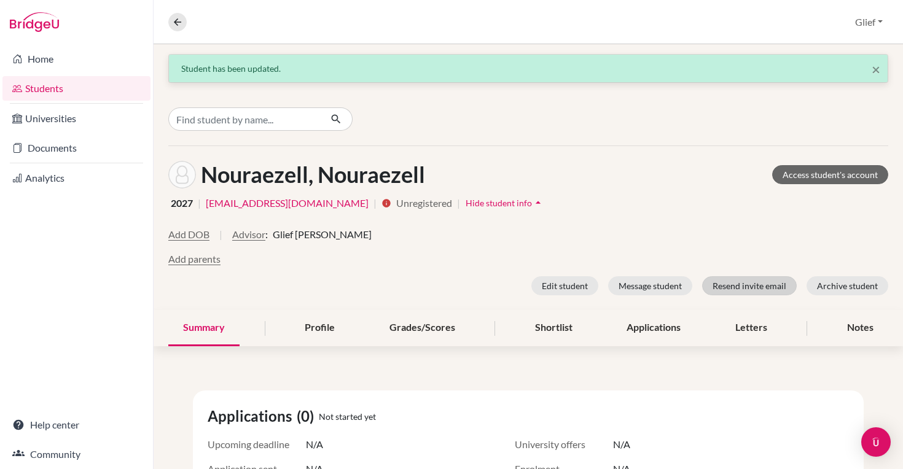
click at [729, 283] on button "Resend invite email" at bounding box center [749, 286] width 95 height 19
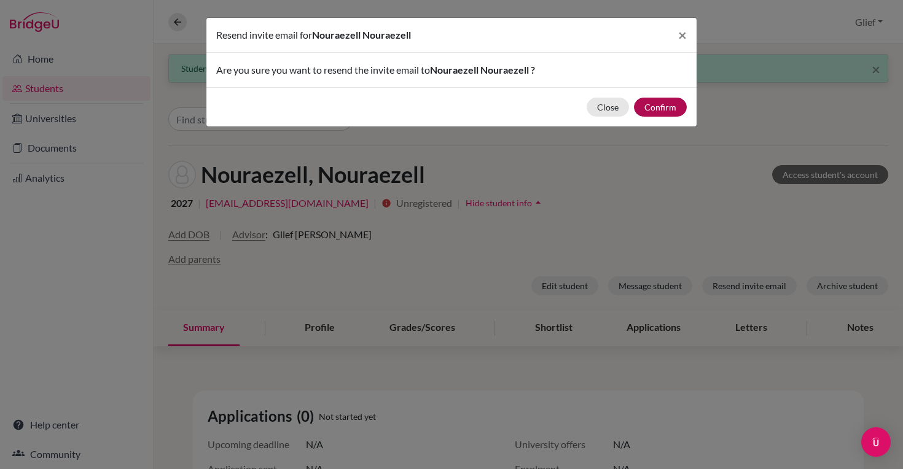
click at [675, 109] on button "Confirm" at bounding box center [660, 107] width 53 height 19
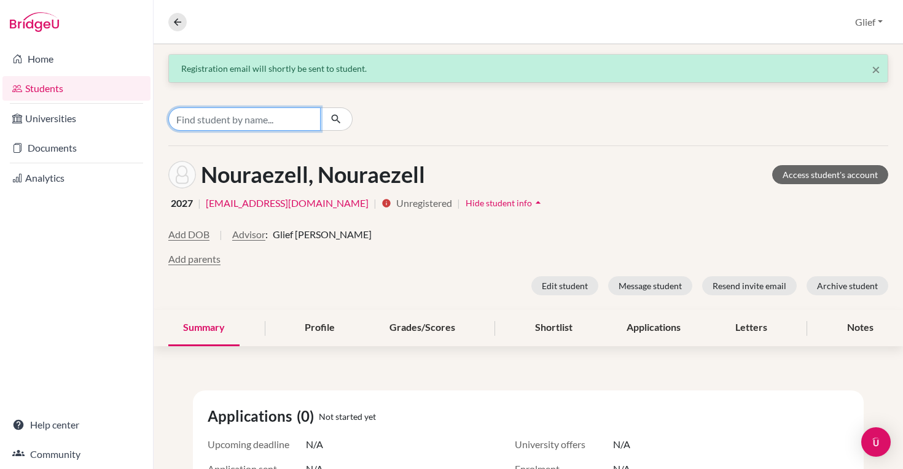
click at [282, 116] on input "Find student by name..." at bounding box center [244, 119] width 152 height 23
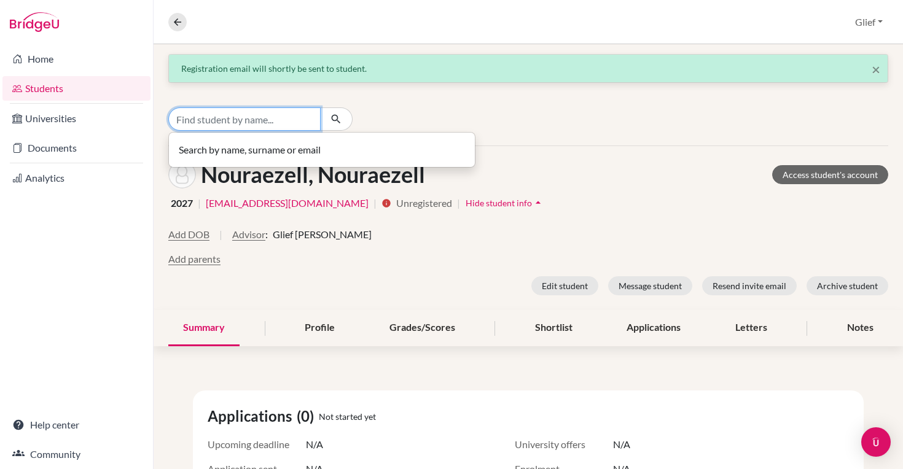
paste input "[EMAIL_ADDRESS][DOMAIN_NAME]"
type input "[EMAIL_ADDRESS][DOMAIN_NAME]"
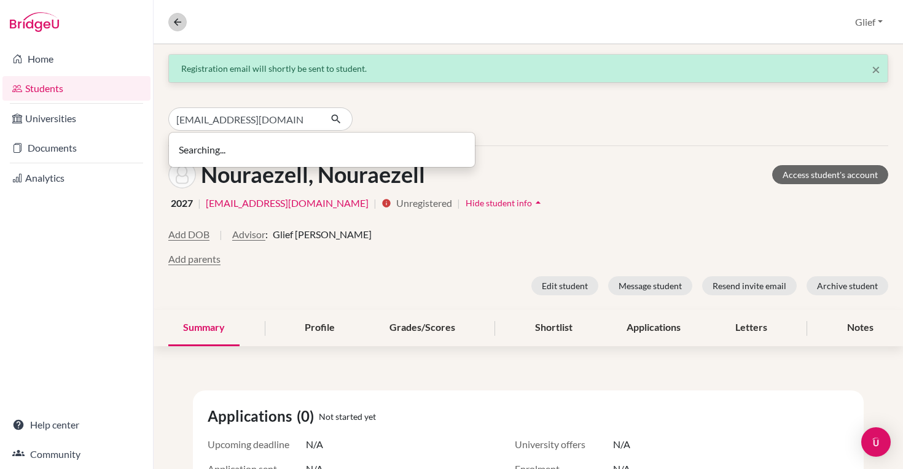
click at [183, 19] on button at bounding box center [177, 22] width 18 height 18
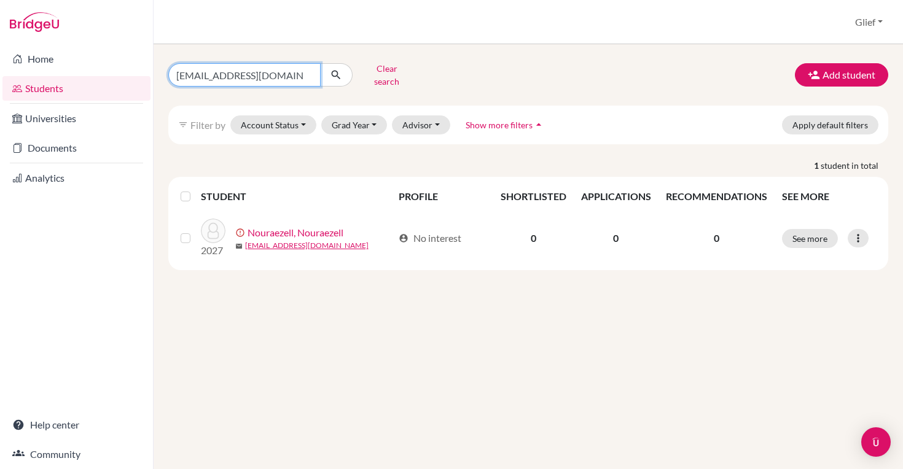
click at [307, 73] on input "[EMAIL_ADDRESS][DOMAIN_NAME]" at bounding box center [244, 74] width 152 height 23
click at [275, 71] on input "Find student by name..." at bounding box center [244, 74] width 152 height 23
paste input "[EMAIL_ADDRESS][DOMAIN_NAME]"
type input "[EMAIL_ADDRESS][DOMAIN_NAME]"
click at [331, 71] on icon "submit" at bounding box center [336, 75] width 12 height 12
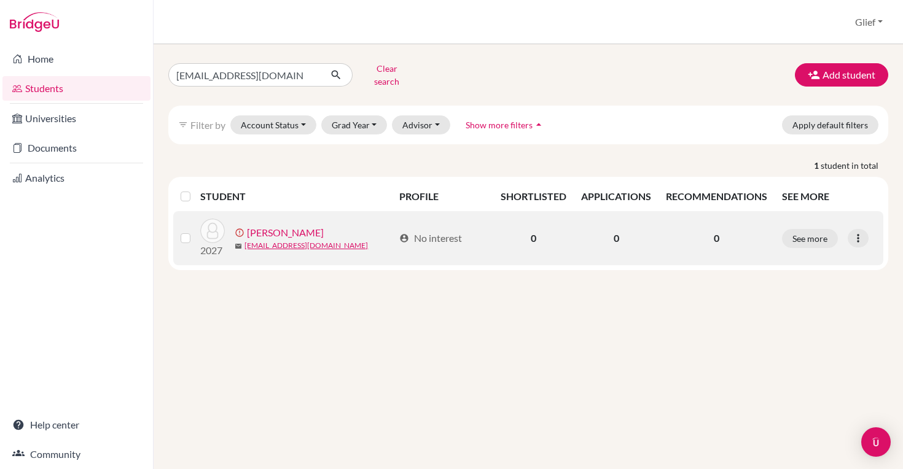
click at [324, 226] on link "[PERSON_NAME]" at bounding box center [285, 233] width 77 height 15
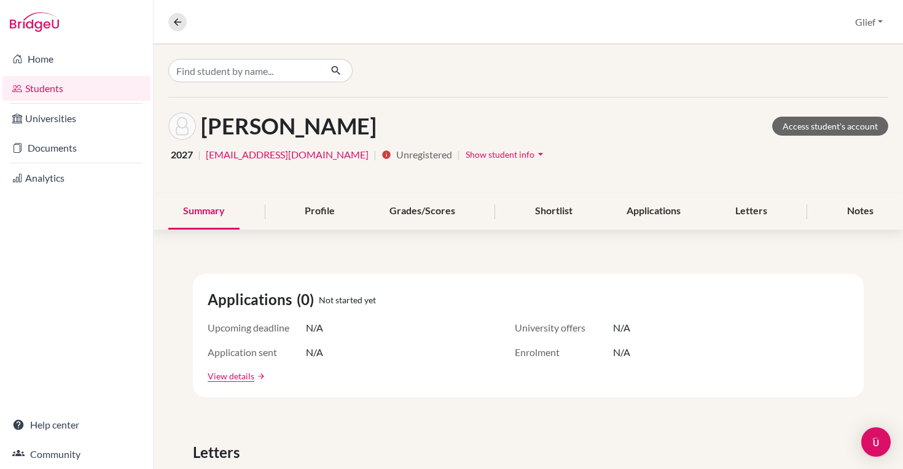
click at [502, 157] on span "Show student info" at bounding box center [500, 154] width 69 height 10
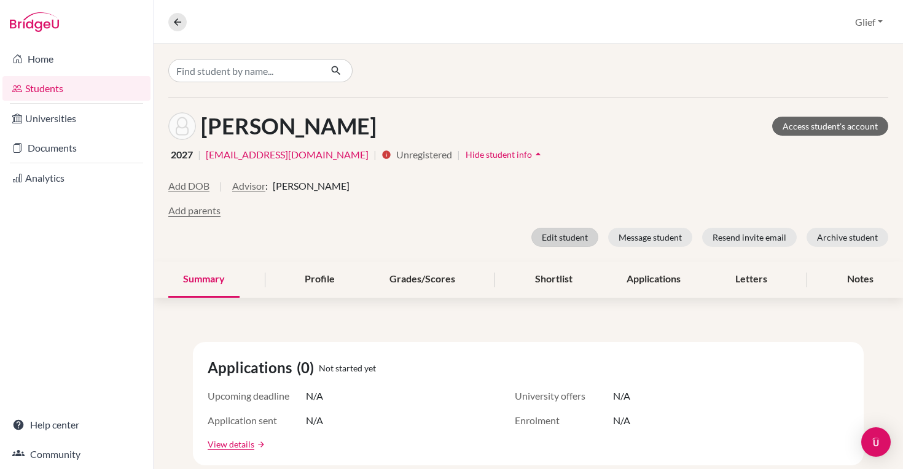
click at [565, 239] on button "Edit student" at bounding box center [565, 237] width 67 height 19
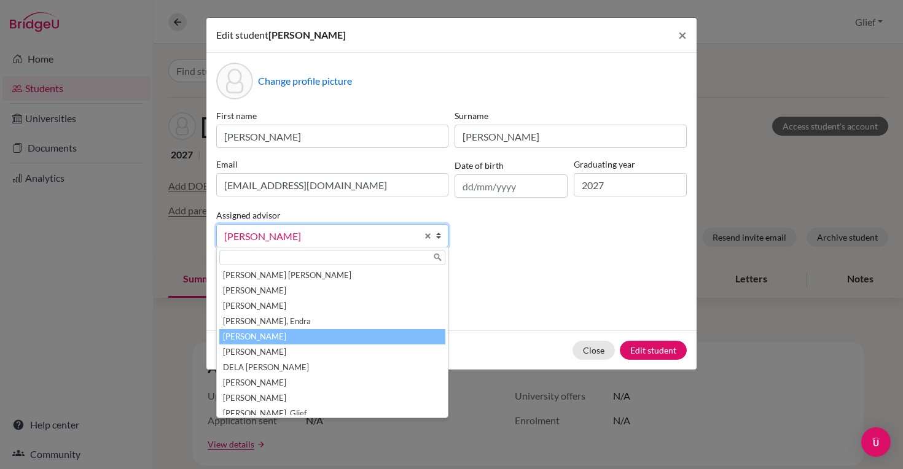
click at [440, 232] on b at bounding box center [442, 236] width 12 height 22
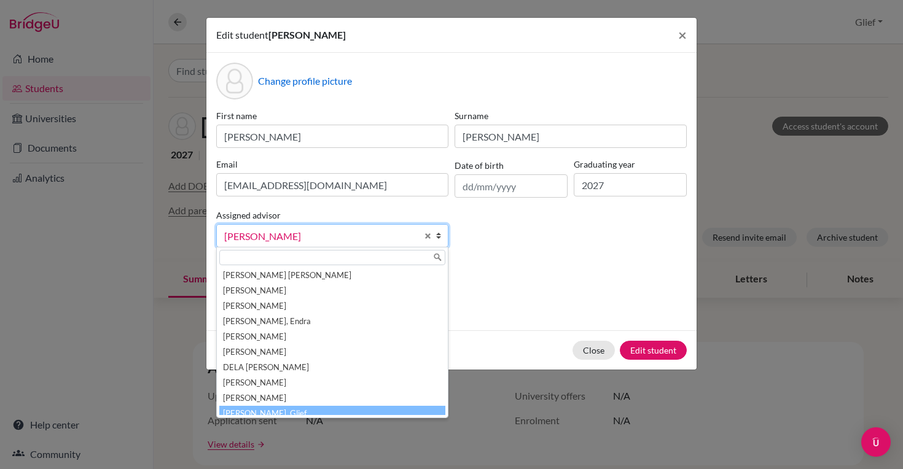
scroll to position [6, 0]
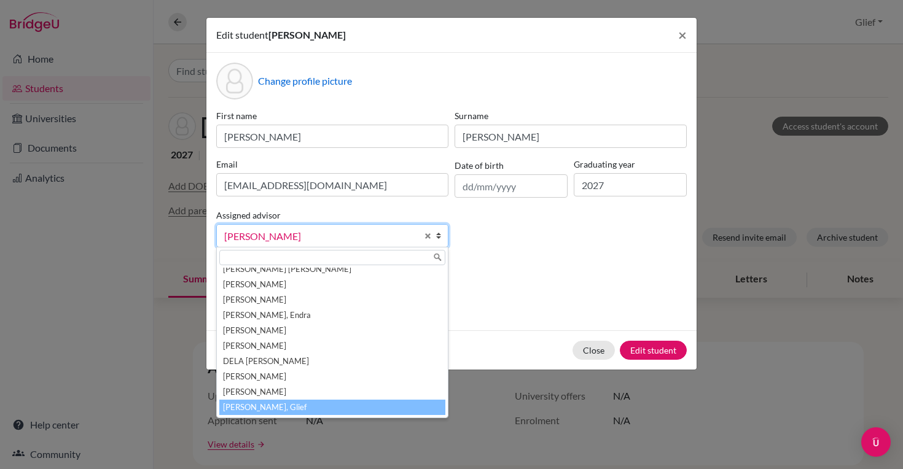
click at [291, 409] on li "[PERSON_NAME], Glief" at bounding box center [332, 407] width 226 height 15
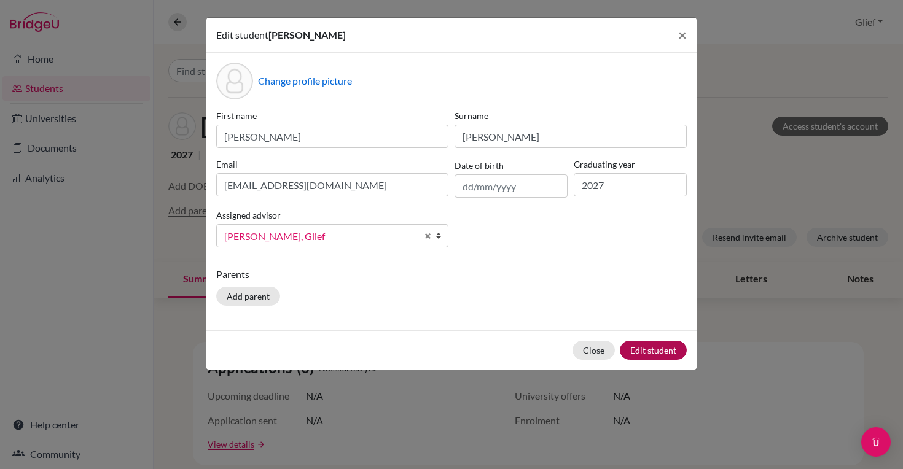
click at [642, 353] on button "Edit student" at bounding box center [653, 350] width 67 height 19
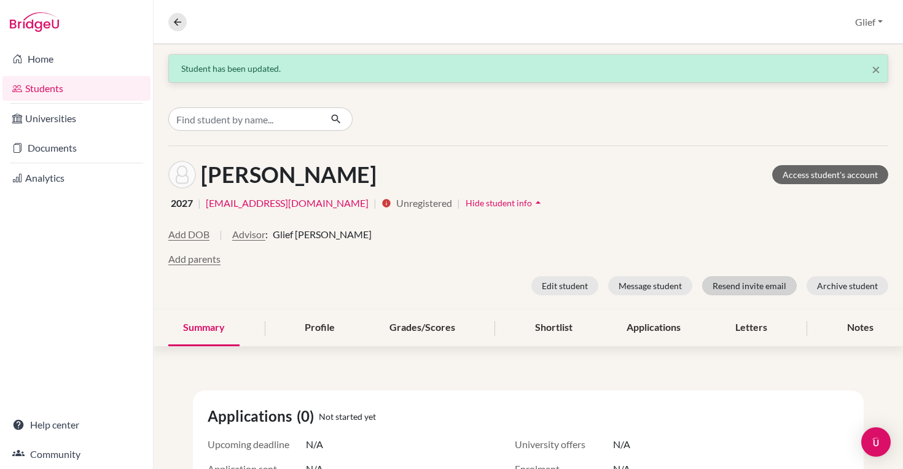
click at [739, 285] on button "Resend invite email" at bounding box center [749, 286] width 95 height 19
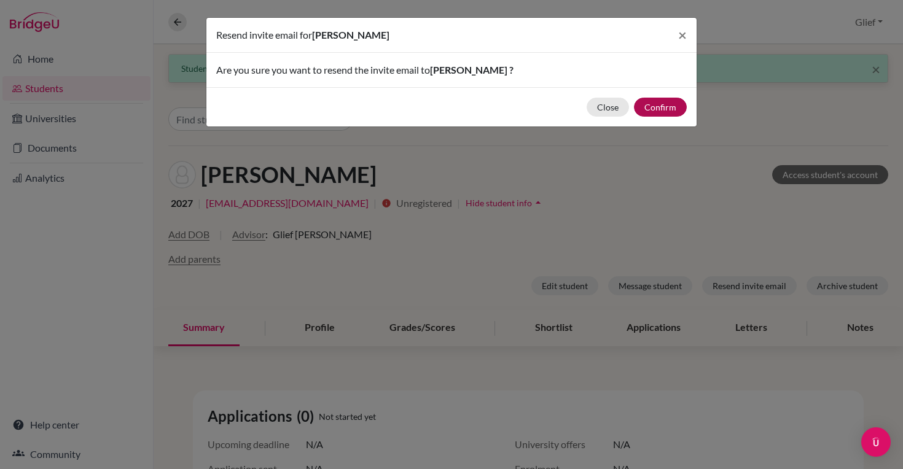
click at [678, 115] on button "Confirm" at bounding box center [660, 107] width 53 height 19
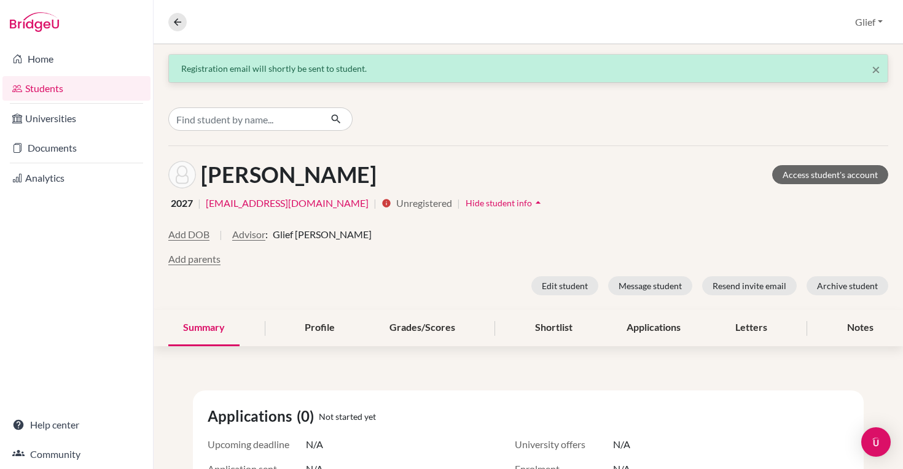
click at [686, 187] on div "Ferdinand, Matthew Access student's account" at bounding box center [528, 175] width 720 height 28
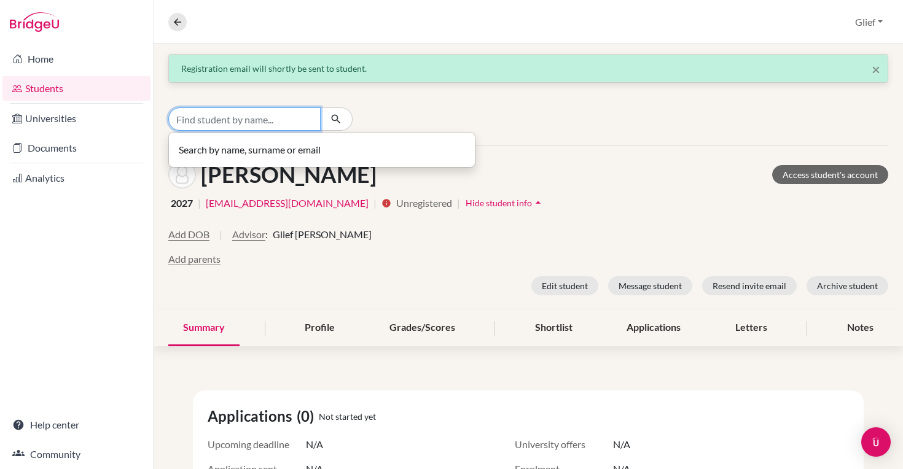
click at [293, 117] on input "Find student by name..." at bounding box center [244, 119] width 152 height 23
paste input "27jiachen.yan@sisschools.org"
type input "27jiachen.yan@sisschools.org"
click at [308, 119] on input "27jiachen.yan@sisschools.org" at bounding box center [244, 119] width 152 height 23
click at [178, 22] on icon at bounding box center [177, 22] width 11 height 11
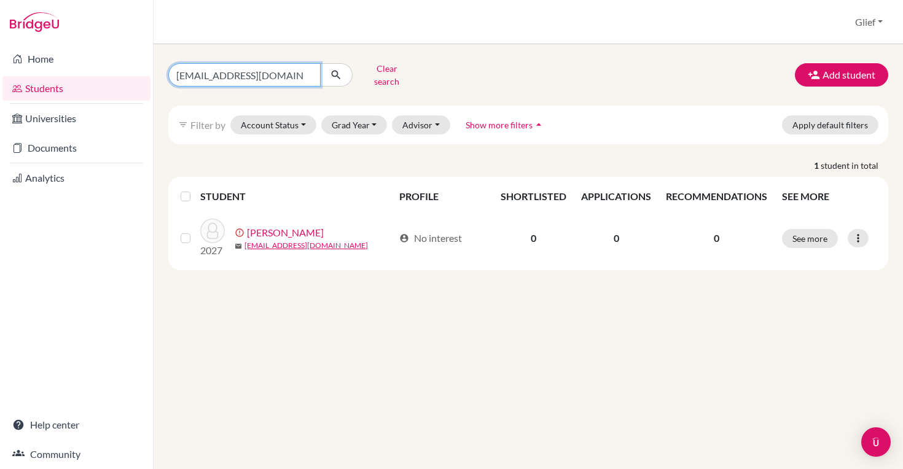
click at [308, 72] on input "[EMAIL_ADDRESS][DOMAIN_NAME]" at bounding box center [244, 74] width 152 height 23
paste input "27jiachen.yan@sisschools.org"
type input "27jiachen.yan@sisschools.org"
click at [338, 72] on icon "submit" at bounding box center [336, 75] width 12 height 12
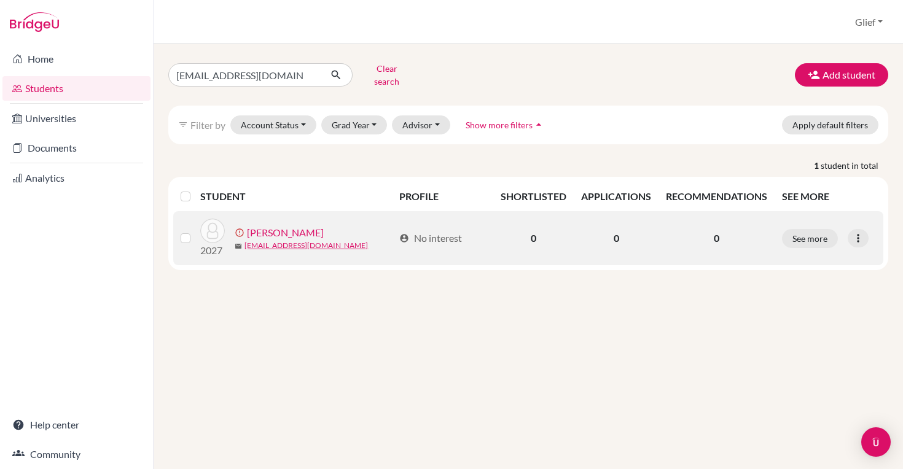
click at [300, 228] on div "error_outline Yan, Jiachen" at bounding box center [314, 233] width 159 height 15
click at [292, 228] on link "Yan, Jiachen" at bounding box center [285, 233] width 77 height 15
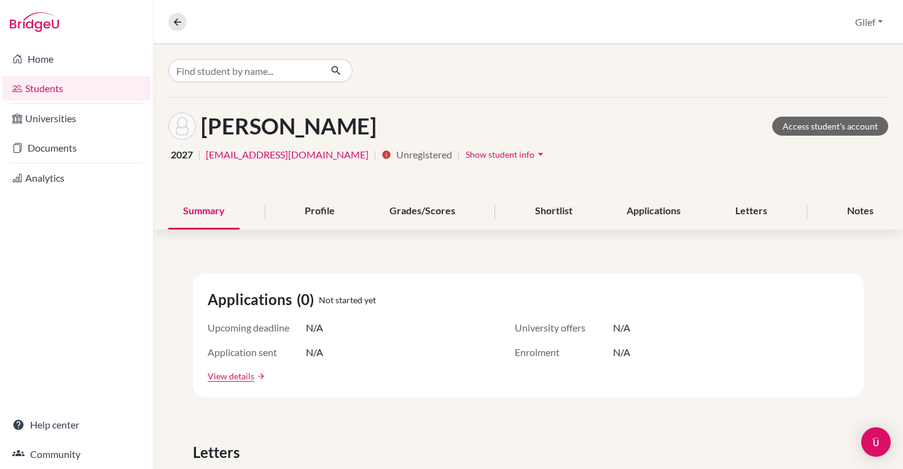
click at [466, 152] on span "Show student info" at bounding box center [500, 154] width 69 height 10
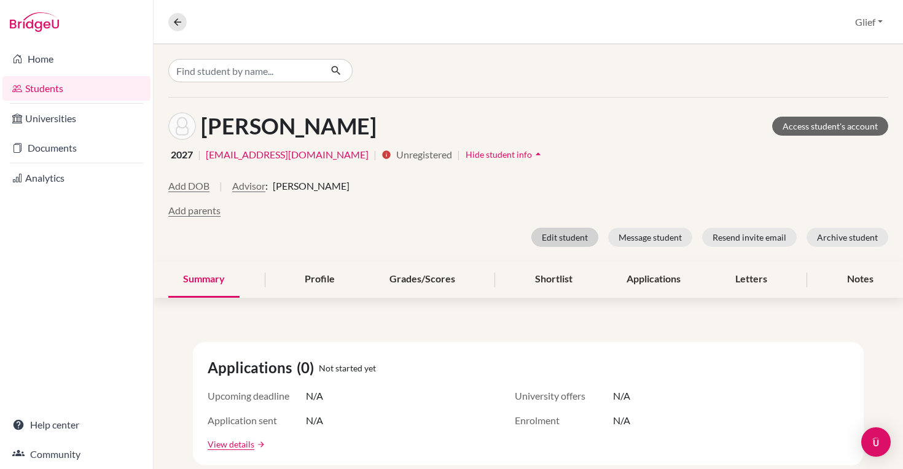
click at [583, 238] on button "Edit student" at bounding box center [565, 237] width 67 height 19
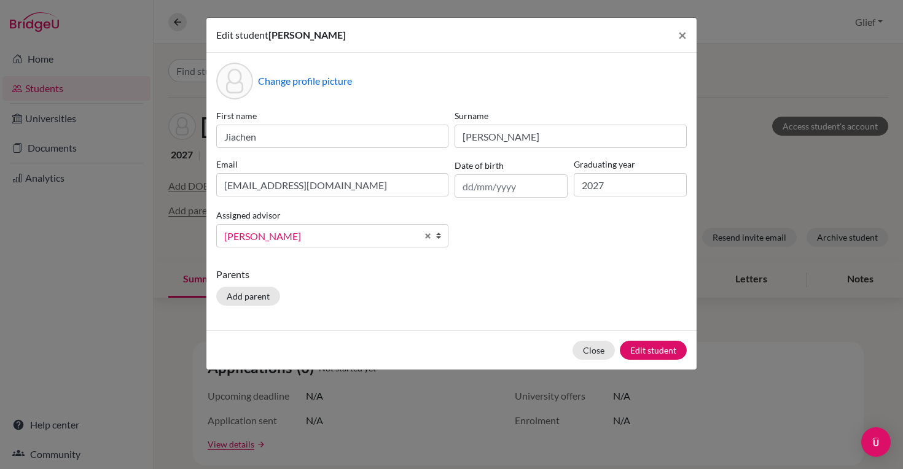
click at [368, 238] on span "[PERSON_NAME]" at bounding box center [320, 237] width 193 height 16
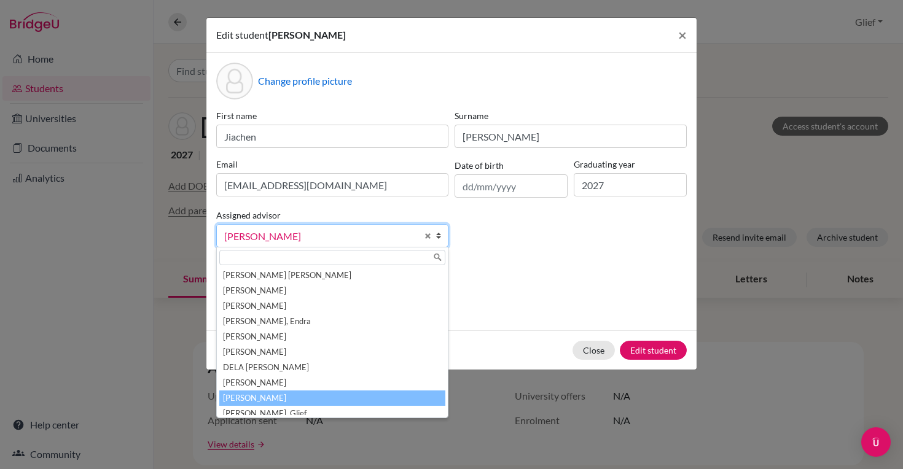
scroll to position [6, 0]
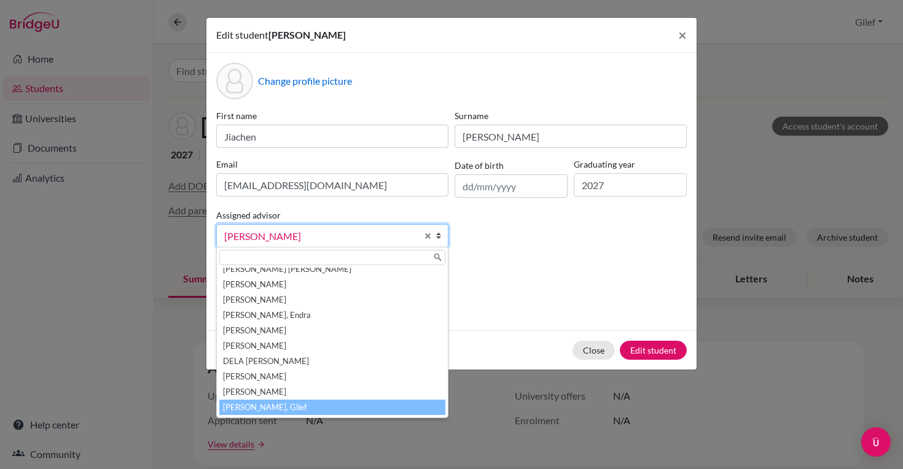
click at [292, 407] on li "[PERSON_NAME], Glief" at bounding box center [332, 407] width 226 height 15
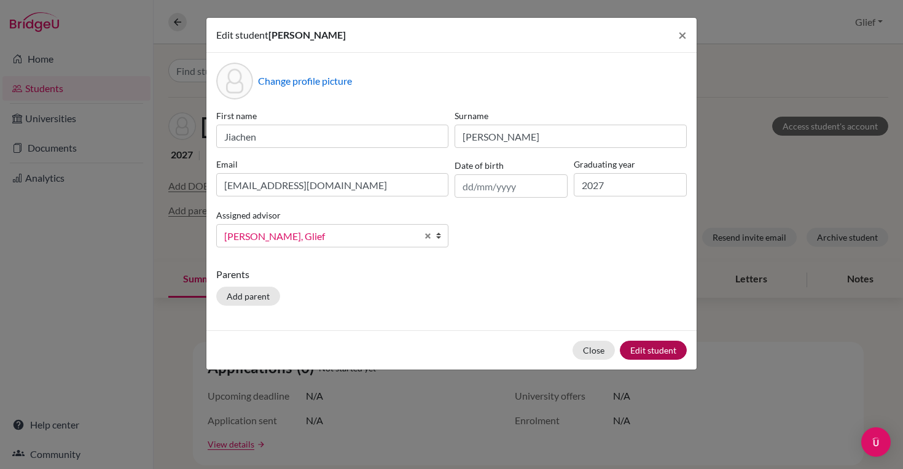
click at [652, 354] on button "Edit student" at bounding box center [653, 350] width 67 height 19
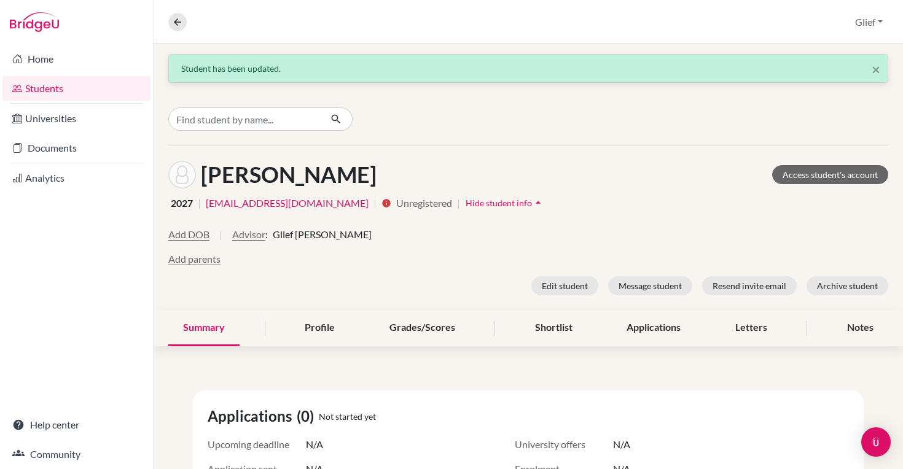
click at [586, 251] on div "Add DOB | Advisor : Glief Padillo" at bounding box center [528, 239] width 720 height 25
click at [752, 287] on button "Resend invite email" at bounding box center [749, 286] width 95 height 19
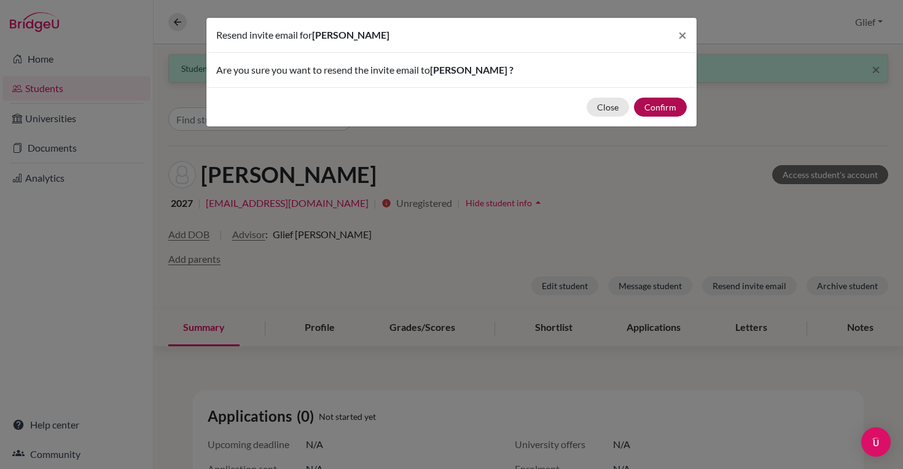
click at [672, 108] on button "Confirm" at bounding box center [660, 107] width 53 height 19
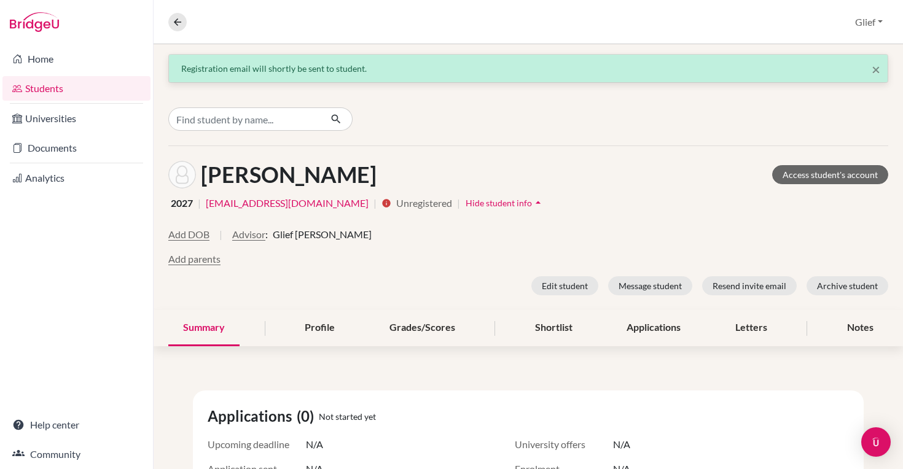
click at [654, 176] on div "Yan, Jiachen Access student's account" at bounding box center [528, 175] width 720 height 28
click at [181, 22] on icon at bounding box center [177, 22] width 11 height 11
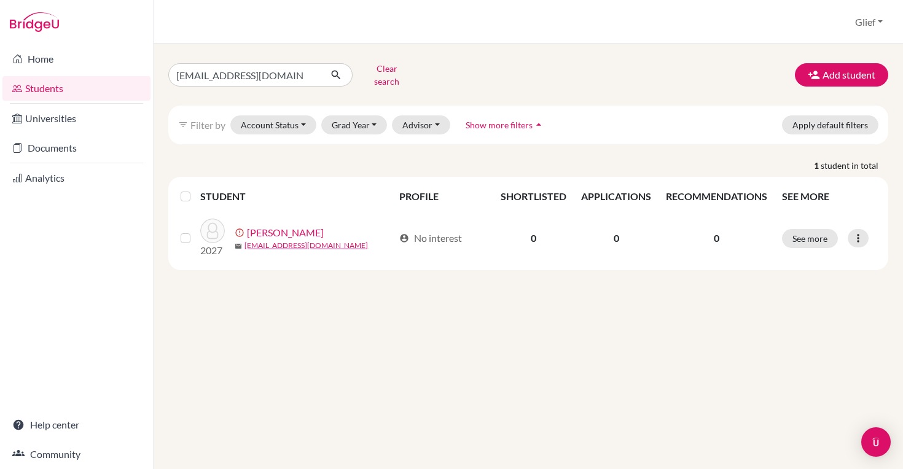
click at [79, 83] on link "Students" at bounding box center [76, 88] width 148 height 25
click at [398, 73] on button "Clear search" at bounding box center [387, 75] width 68 height 32
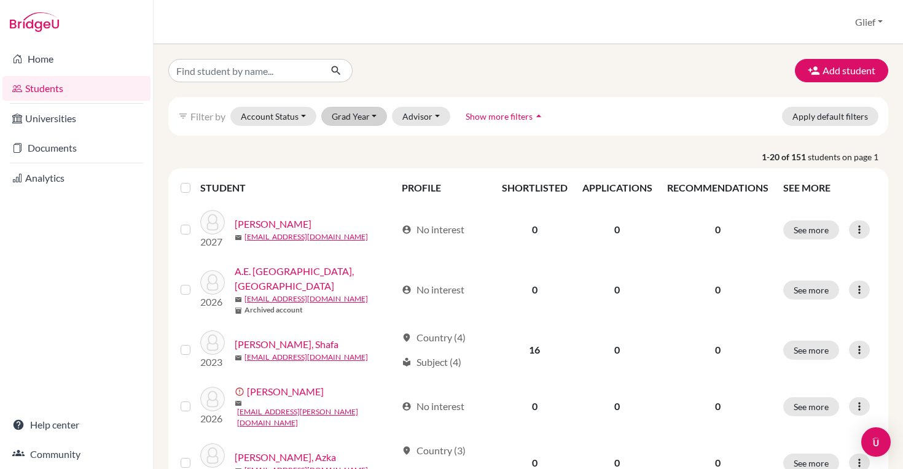
click at [364, 122] on button "Grad Year" at bounding box center [354, 116] width 66 height 19
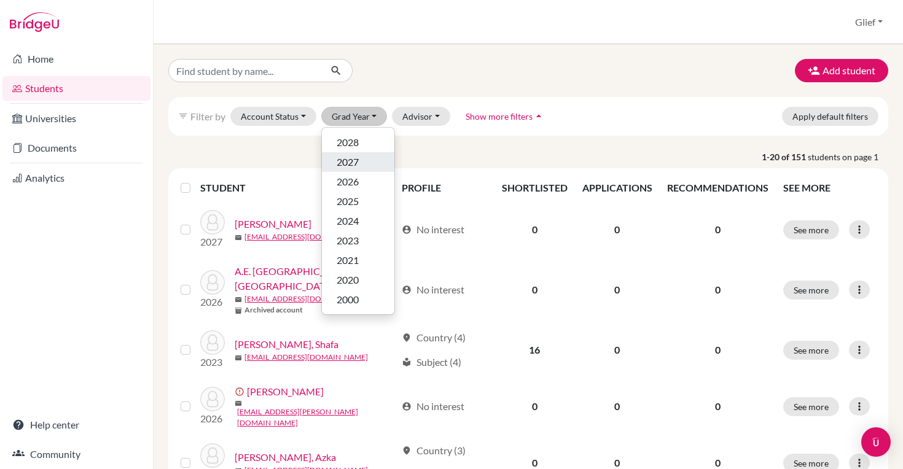
click at [356, 165] on span "2027" at bounding box center [348, 162] width 22 height 15
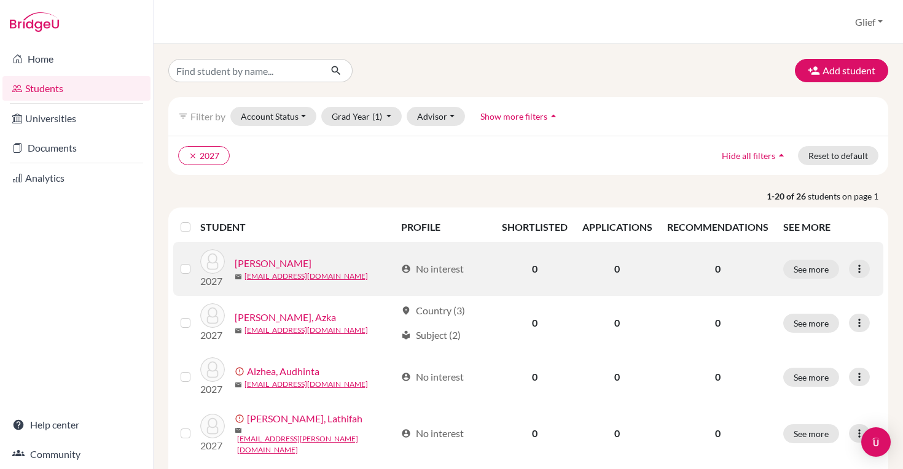
click at [195, 262] on label at bounding box center [195, 262] width 0 height 0
click at [0, 0] on input "checkbox" at bounding box center [0, 0] width 0 height 0
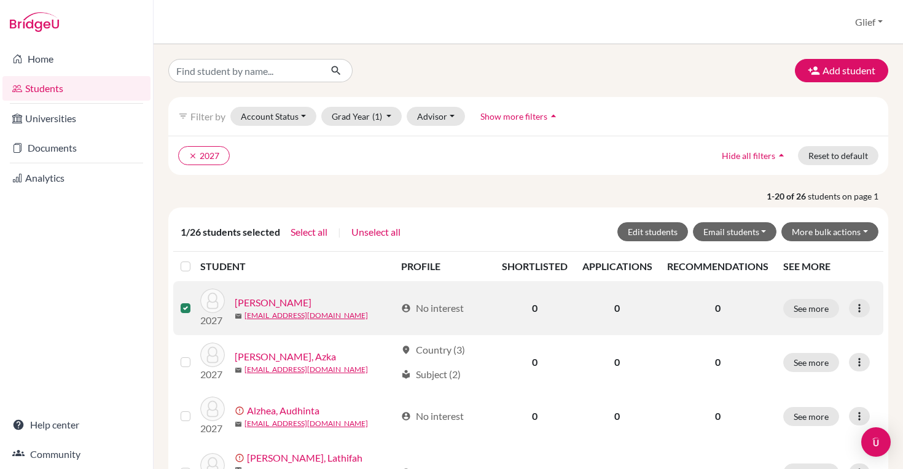
click at [195, 301] on label at bounding box center [195, 301] width 0 height 0
click at [0, 0] on input "checkbox" at bounding box center [0, 0] width 0 height 0
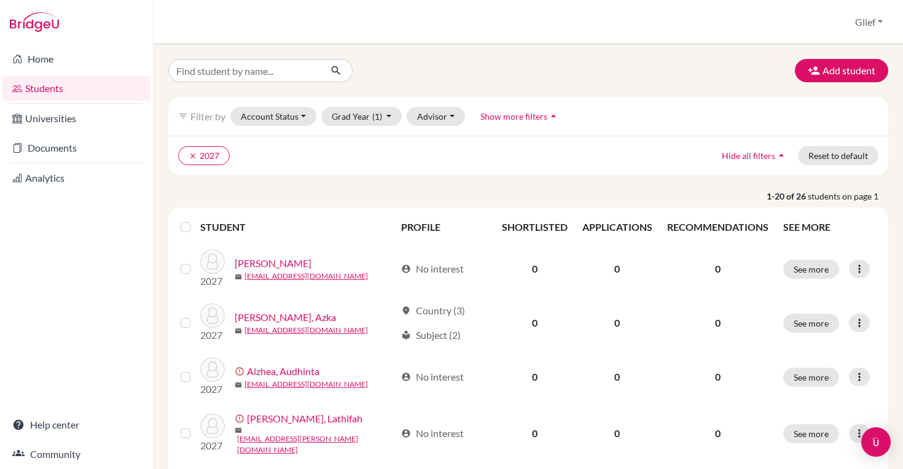
click at [195, 220] on label at bounding box center [195, 220] width 0 height 0
click at [0, 0] on input "checkbox" at bounding box center [0, 0] width 0 height 0
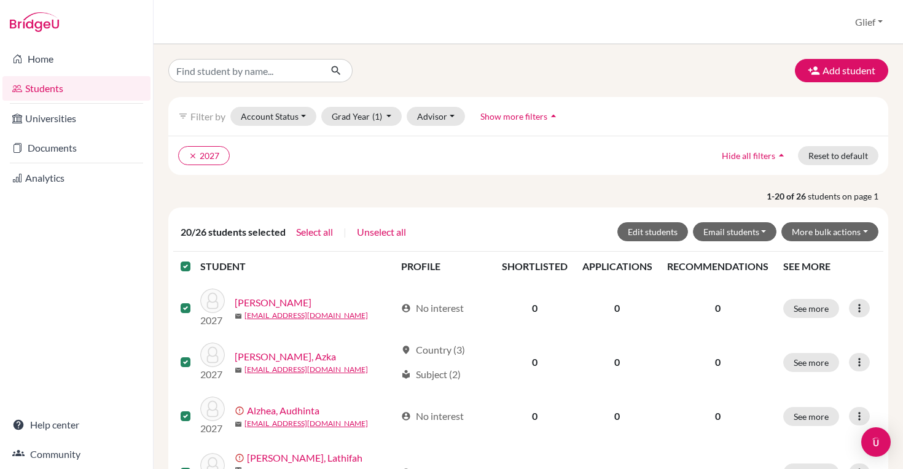
click at [500, 202] on p "1-20 of 26 students on page 1" at bounding box center [528, 196] width 739 height 13
click at [49, 91] on link "Students" at bounding box center [76, 88] width 148 height 25
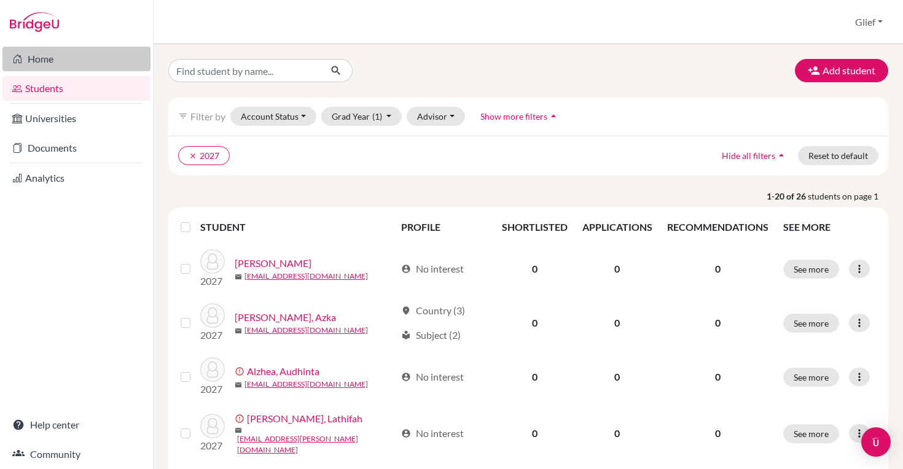
click at [55, 64] on link "Home" at bounding box center [76, 59] width 148 height 25
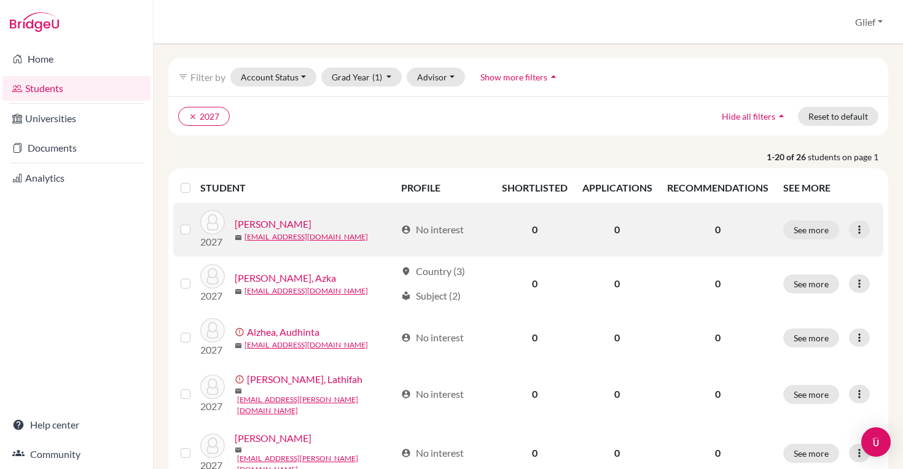
scroll to position [39, 0]
click at [195, 222] on label at bounding box center [195, 222] width 0 height 0
click at [0, 0] on input "checkbox" at bounding box center [0, 0] width 0 height 0
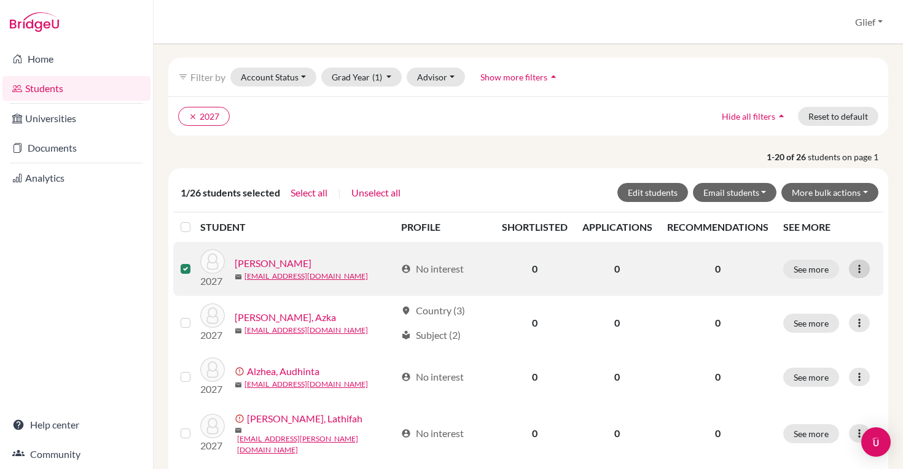
click at [860, 272] on icon at bounding box center [860, 269] width 12 height 12
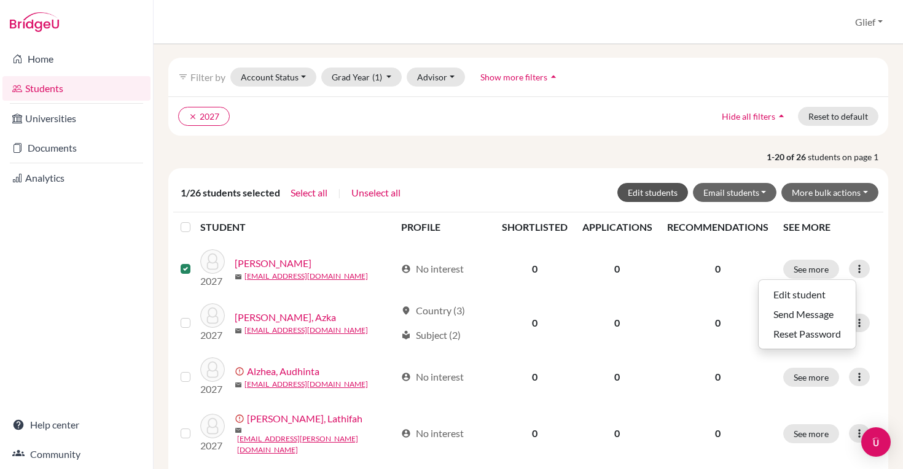
click at [667, 193] on button "Edit students" at bounding box center [653, 192] width 71 height 19
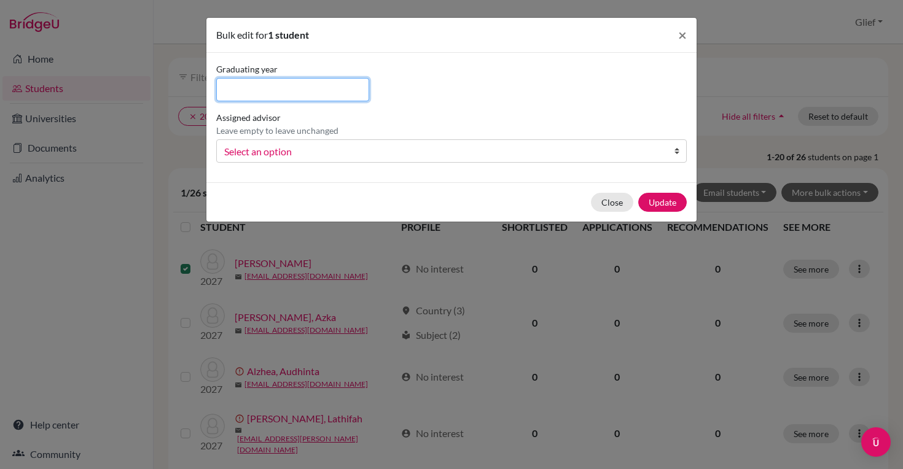
click at [318, 98] on input at bounding box center [292, 89] width 153 height 23
type input "2027"
click at [507, 154] on span "Select an option" at bounding box center [443, 152] width 439 height 16
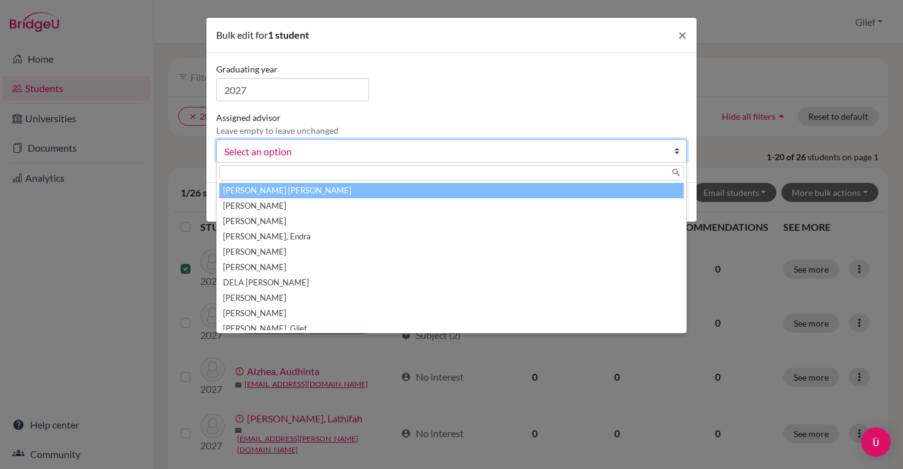
click at [532, 119] on div "Assigned advisor Leave empty to leave unchanged [PERSON_NAME], [PERSON_NAME], […" at bounding box center [451, 137] width 477 height 52
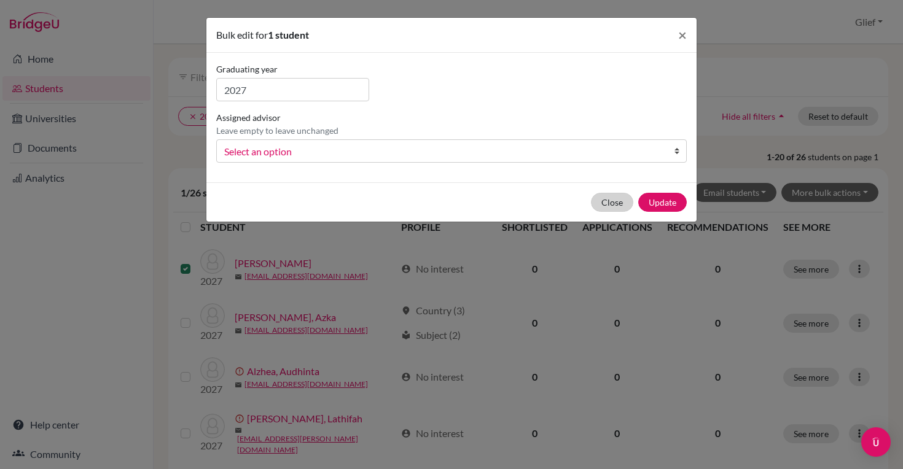
click at [617, 203] on button "Close" at bounding box center [612, 202] width 42 height 19
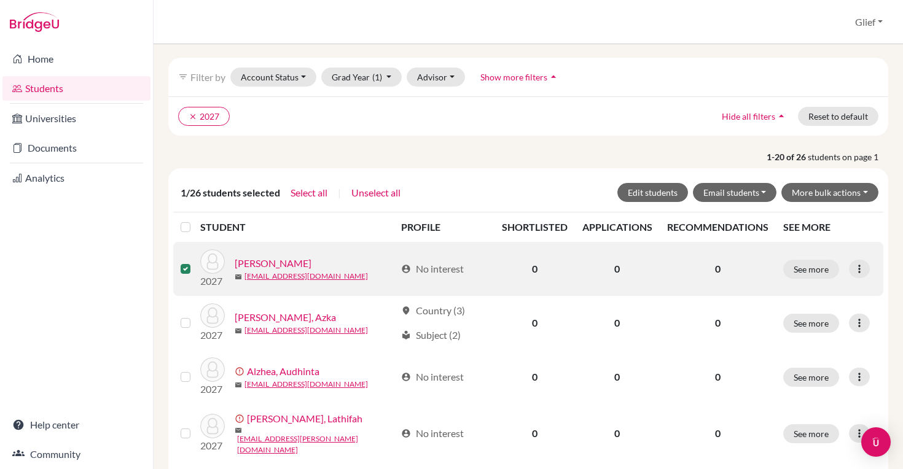
click at [195, 262] on label at bounding box center [195, 262] width 0 height 0
click at [0, 0] on input "checkbox" at bounding box center [0, 0] width 0 height 0
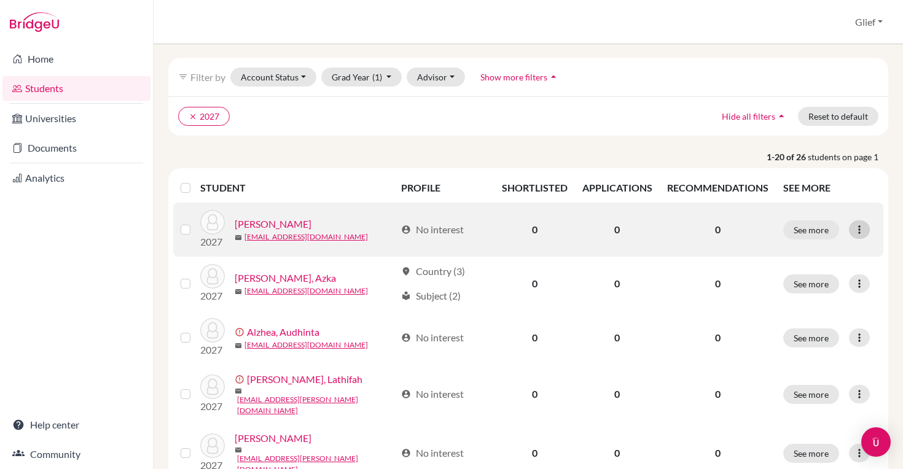
click at [865, 229] on icon at bounding box center [860, 230] width 12 height 12
click at [824, 254] on button "Edit student" at bounding box center [807, 256] width 97 height 20
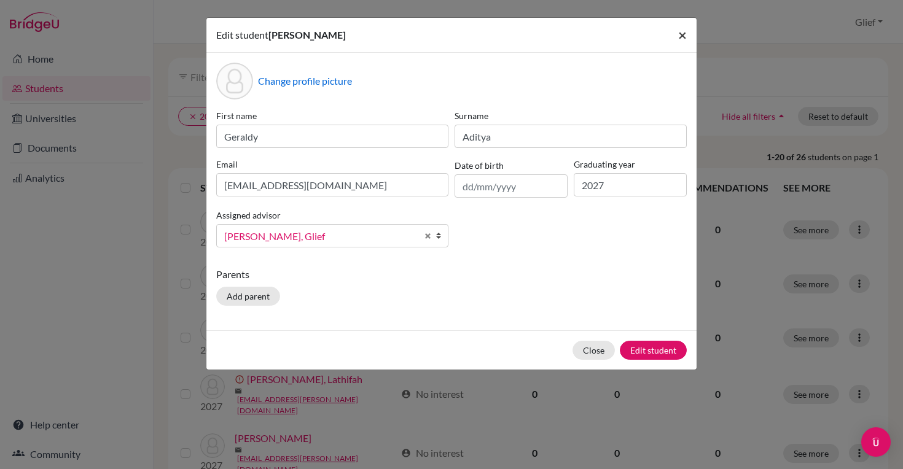
click at [683, 37] on span "×" at bounding box center [682, 35] width 9 height 18
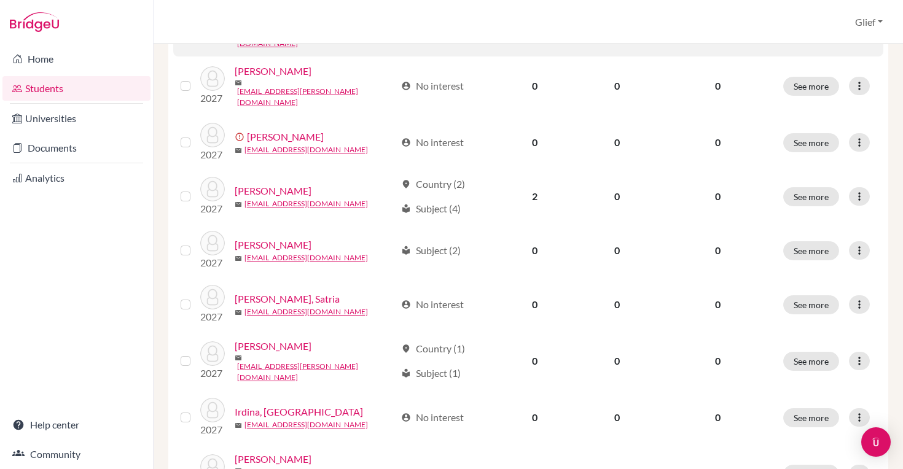
scroll to position [546, 0]
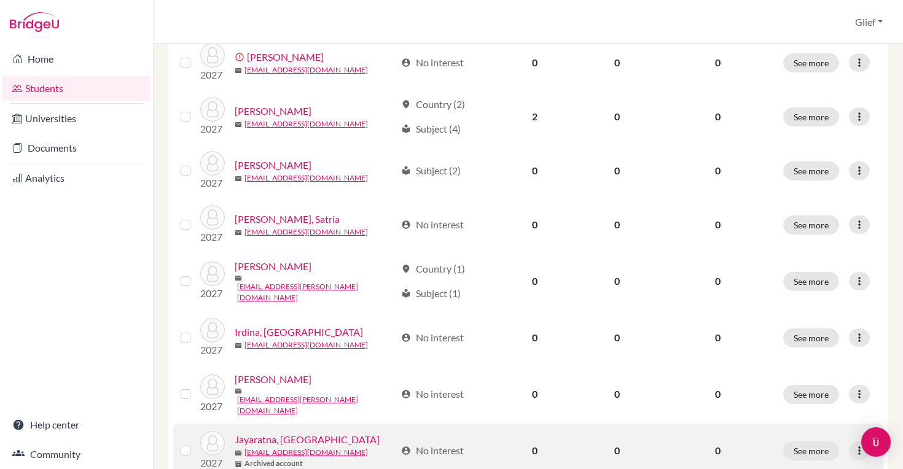
click at [335, 433] on div "Jayaratna, [GEOGRAPHIC_DATA]" at bounding box center [315, 440] width 161 height 15
click at [803, 442] on button "See more" at bounding box center [812, 451] width 56 height 19
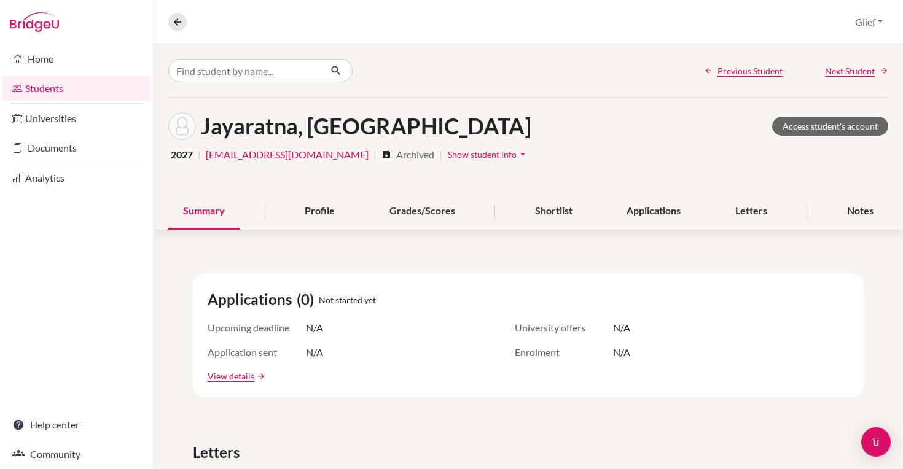
click at [489, 154] on span "Show student info" at bounding box center [482, 154] width 69 height 10
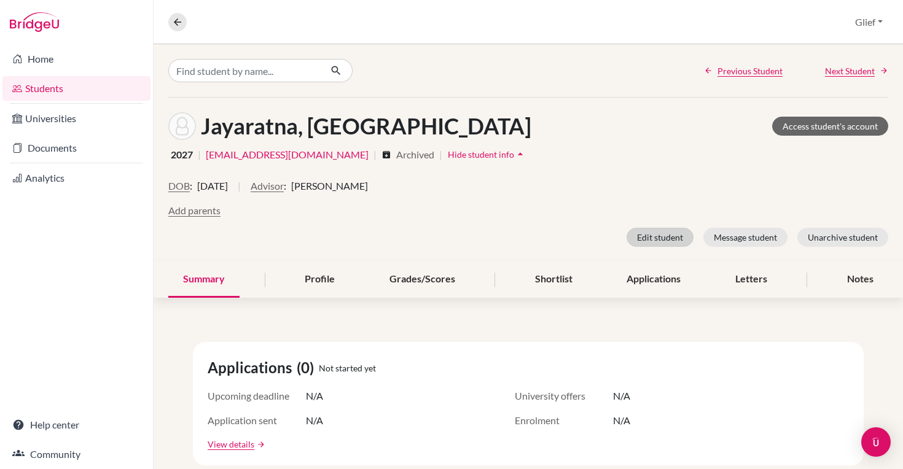
click at [664, 235] on button "Edit student" at bounding box center [660, 237] width 67 height 19
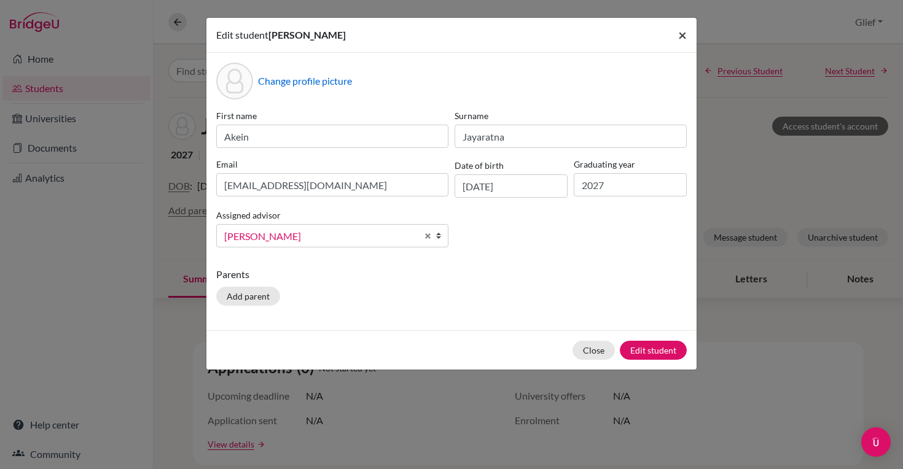
click at [685, 34] on span "×" at bounding box center [682, 35] width 9 height 18
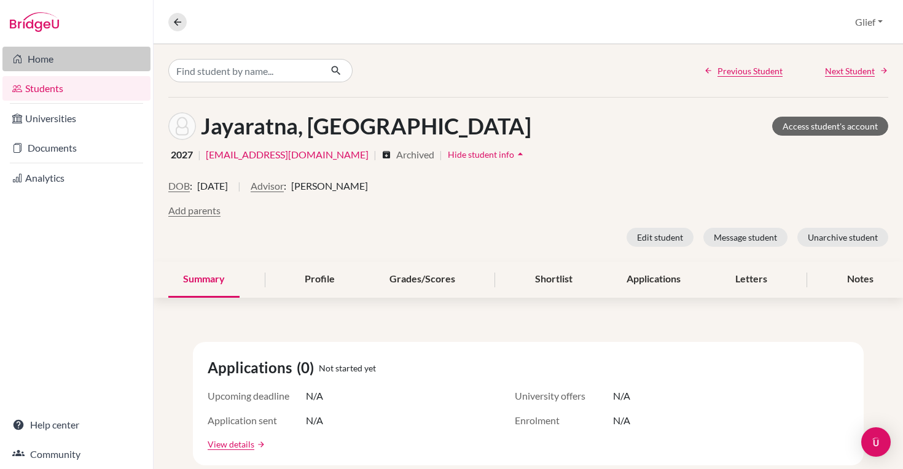
click at [47, 62] on link "Home" at bounding box center [76, 59] width 148 height 25
